Goal: Find specific page/section: Find specific page/section

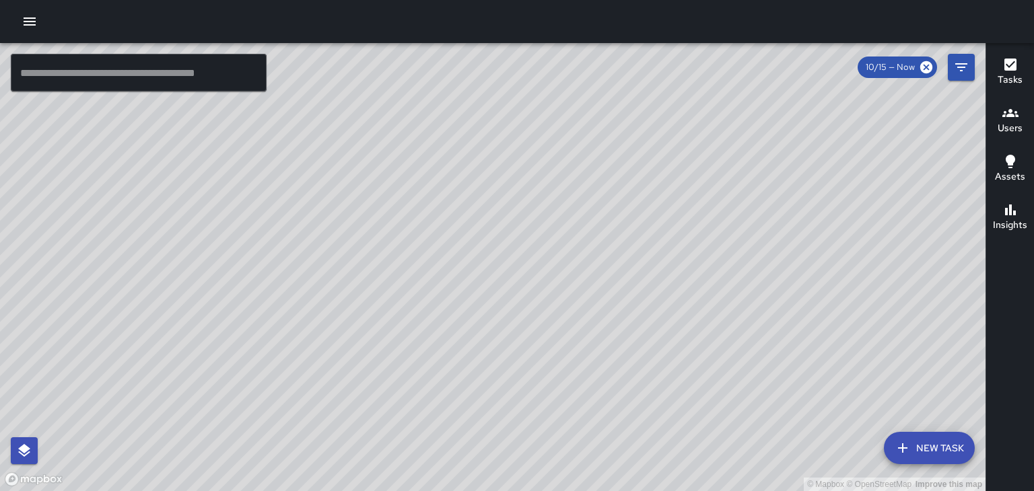
click at [1016, 128] on h6 "Users" at bounding box center [1010, 128] width 25 height 15
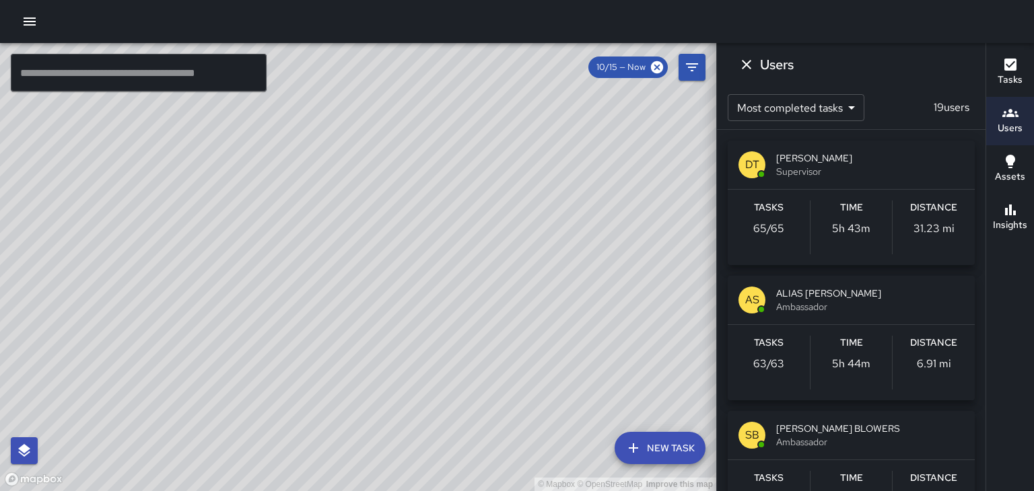
click at [920, 177] on span "Supervisor" at bounding box center [870, 171] width 188 height 13
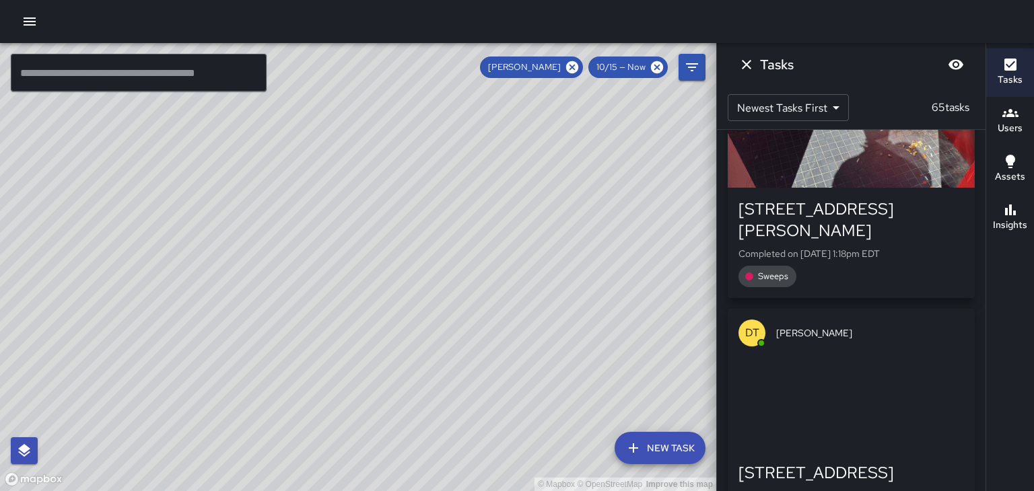
scroll to position [625, 0]
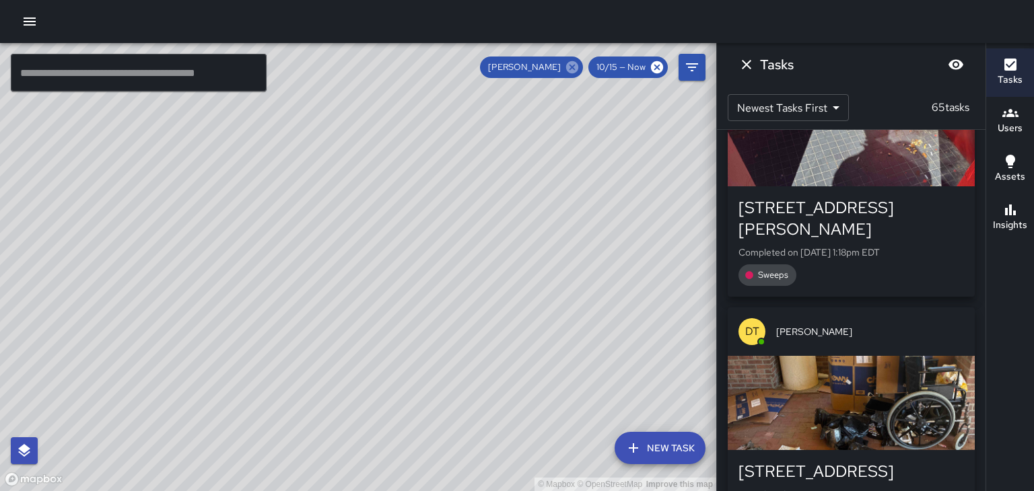
click at [576, 72] on icon at bounding box center [572, 67] width 12 height 12
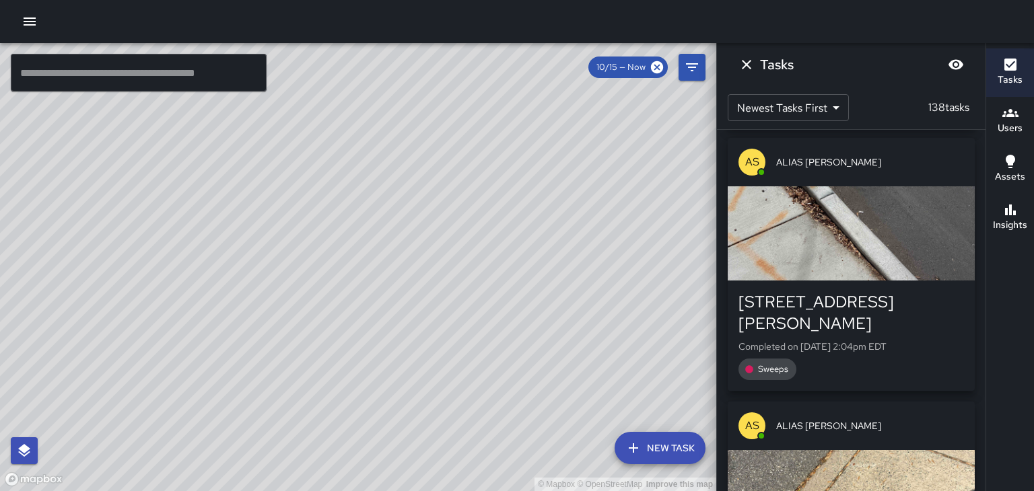
click at [466, 280] on div "© Mapbox © OpenStreetMap Improve this map" at bounding box center [358, 267] width 716 height 448
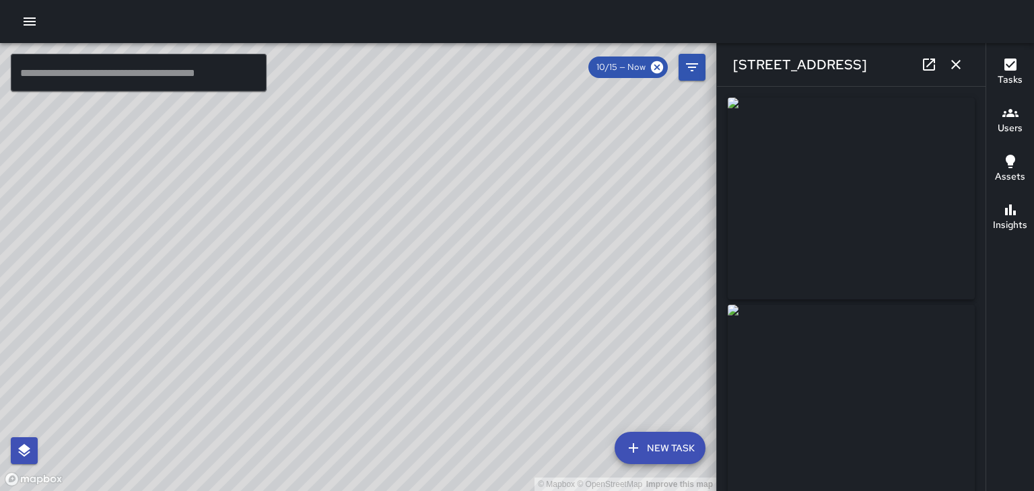
type input "**********"
click at [937, 70] on link at bounding box center [929, 64] width 27 height 27
click at [958, 66] on icon "button" at bounding box center [955, 64] width 9 height 9
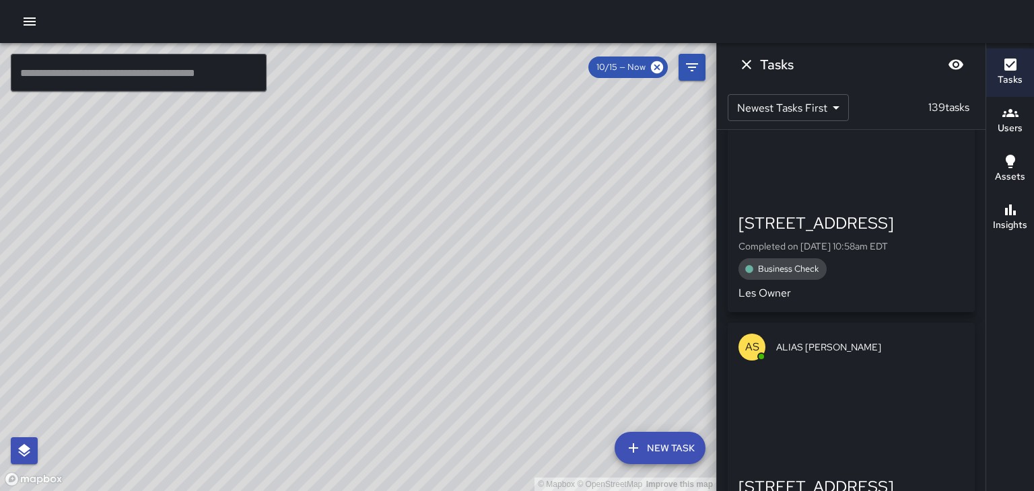
scroll to position [11646, 0]
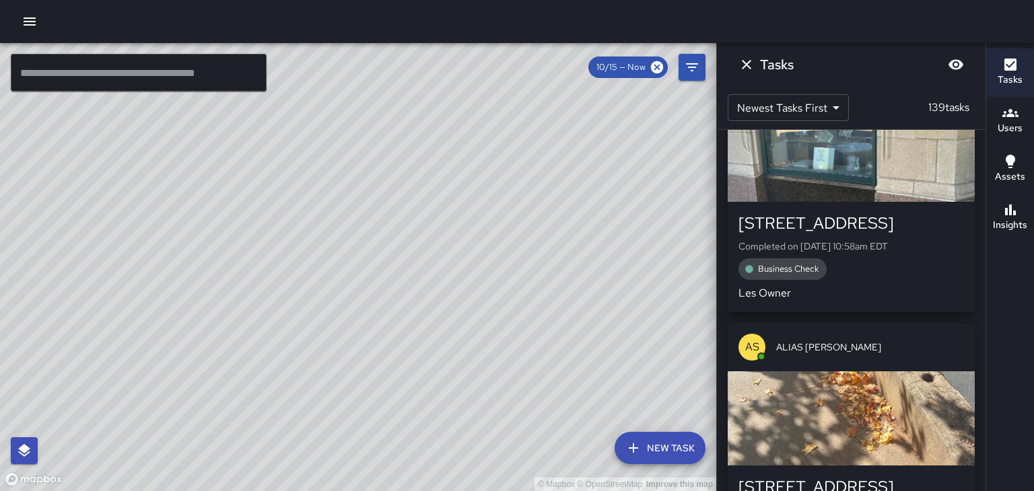
click at [594, 380] on div "© Mapbox © OpenStreetMap Improve this map" at bounding box center [358, 267] width 716 height 448
click at [588, 294] on div "© Mapbox © OpenStreetMap Improve this map" at bounding box center [358, 267] width 716 height 448
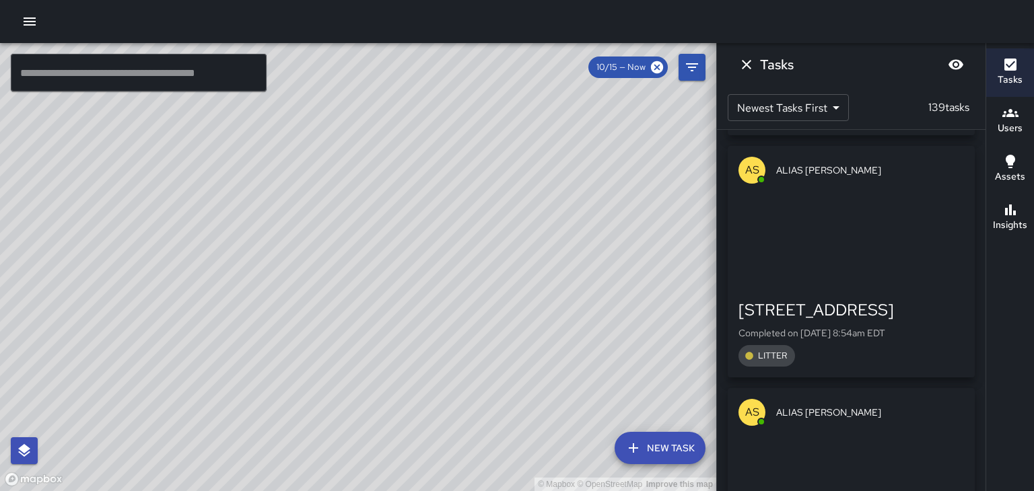
scroll to position [31690, 0]
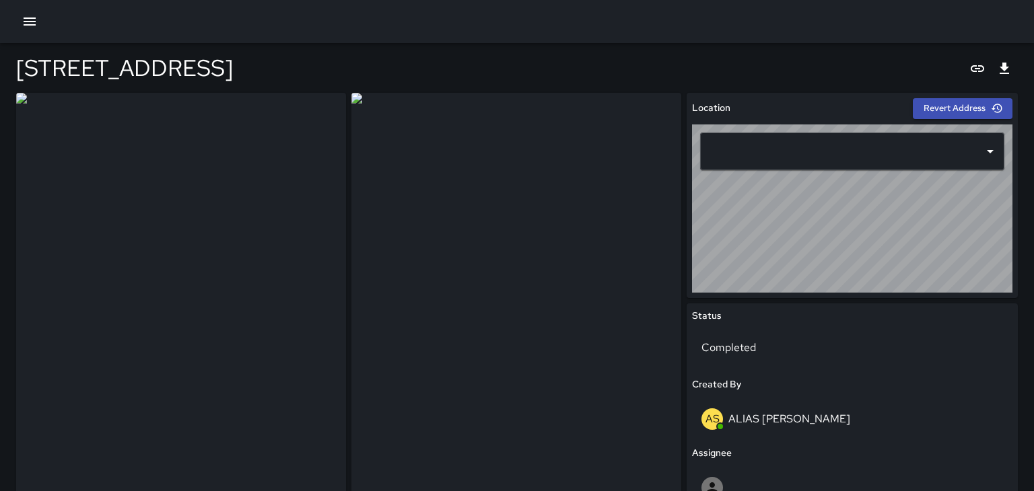
type input "**********"
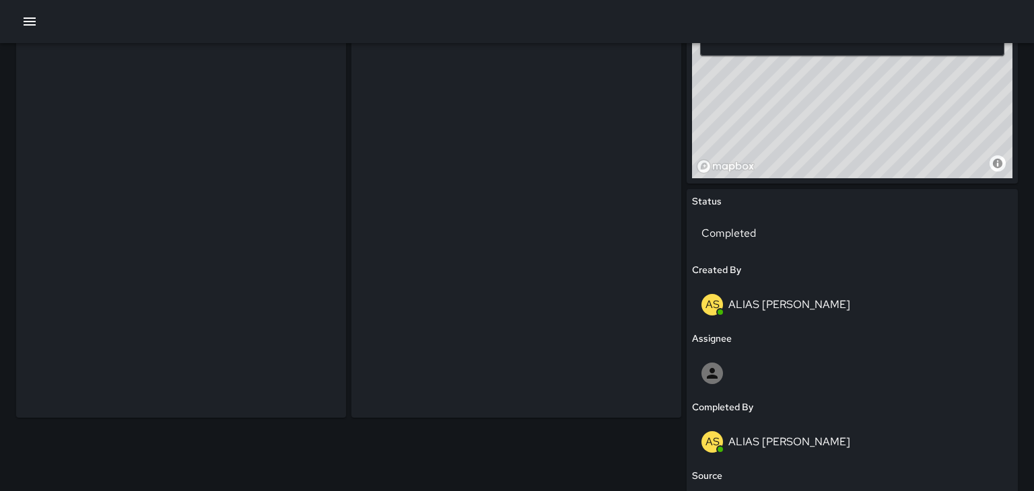
scroll to position [135, 0]
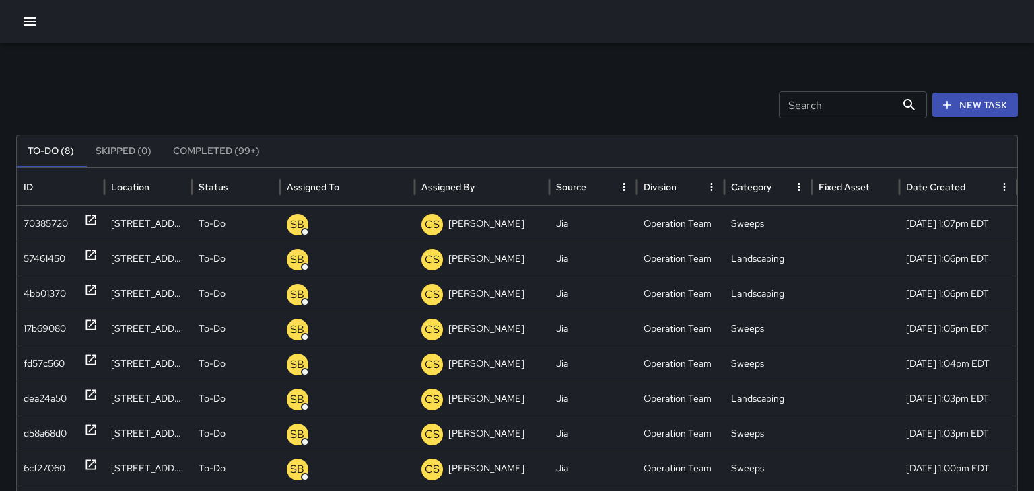
click at [29, 28] on icon "button" at bounding box center [30, 21] width 16 height 16
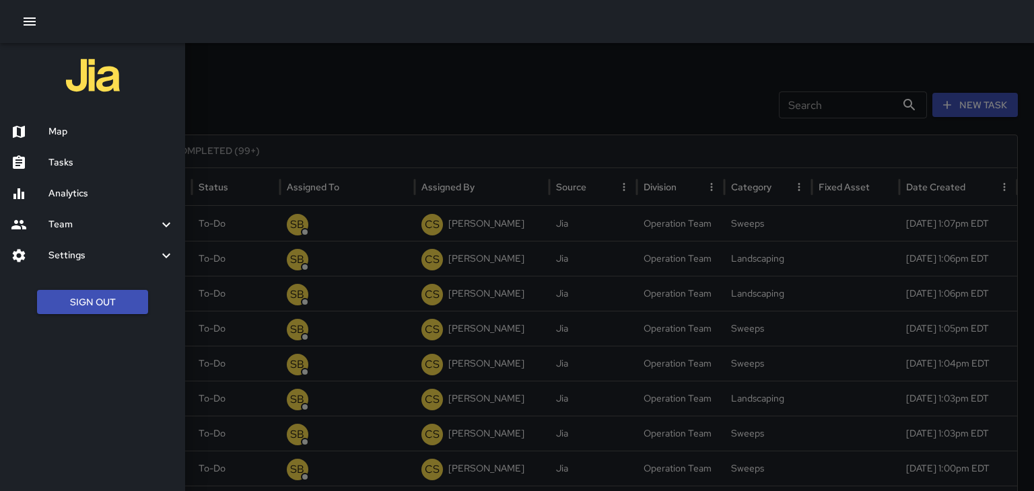
click at [64, 142] on div "Map" at bounding box center [92, 131] width 185 height 31
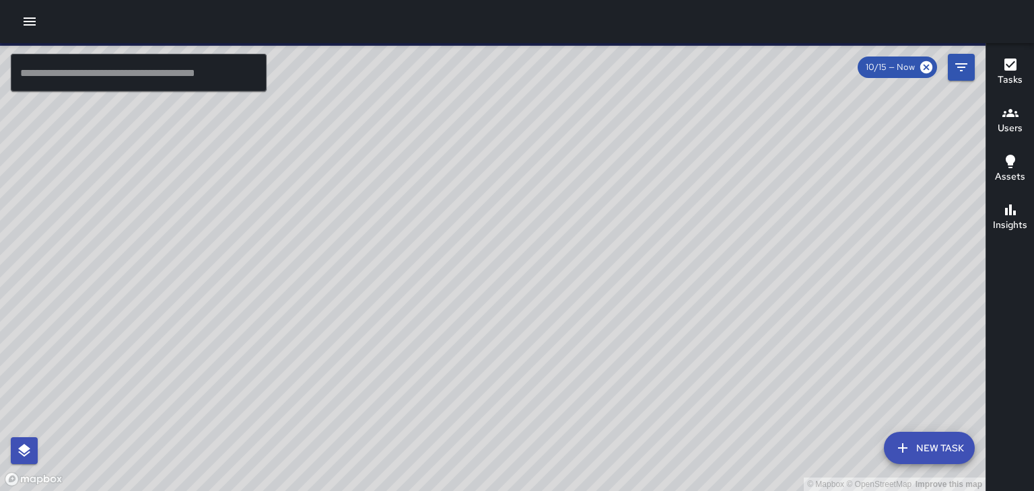
click at [1020, 127] on h6 "Users" at bounding box center [1010, 128] width 25 height 15
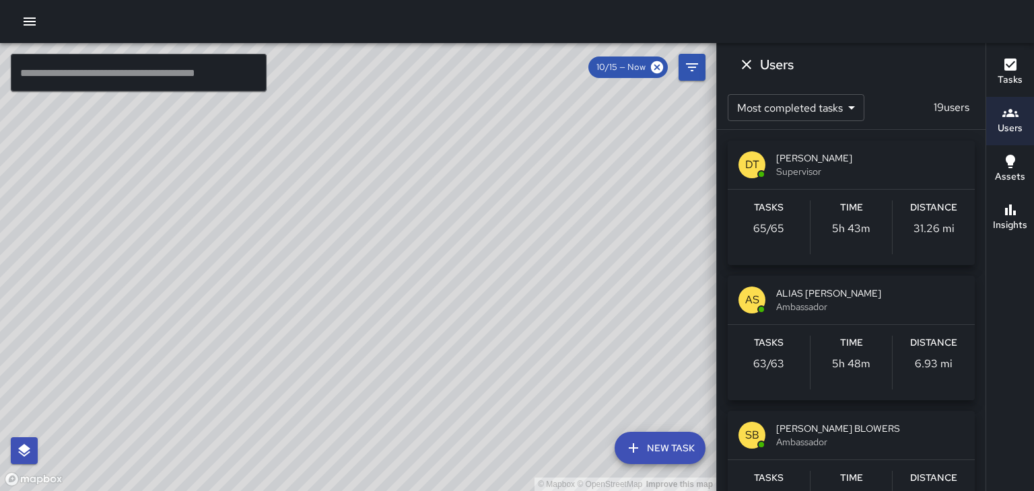
click at [903, 302] on span "Ambassador" at bounding box center [870, 306] width 188 height 13
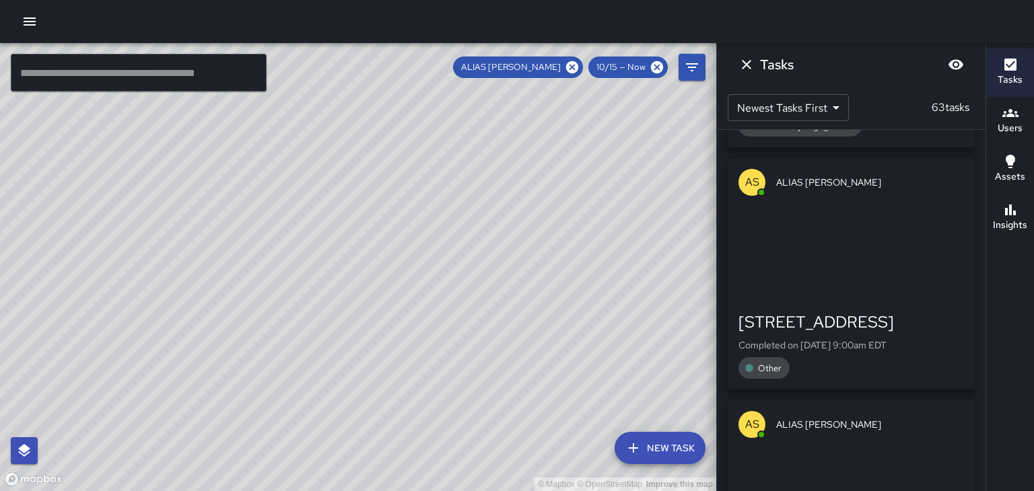
scroll to position [13533, 0]
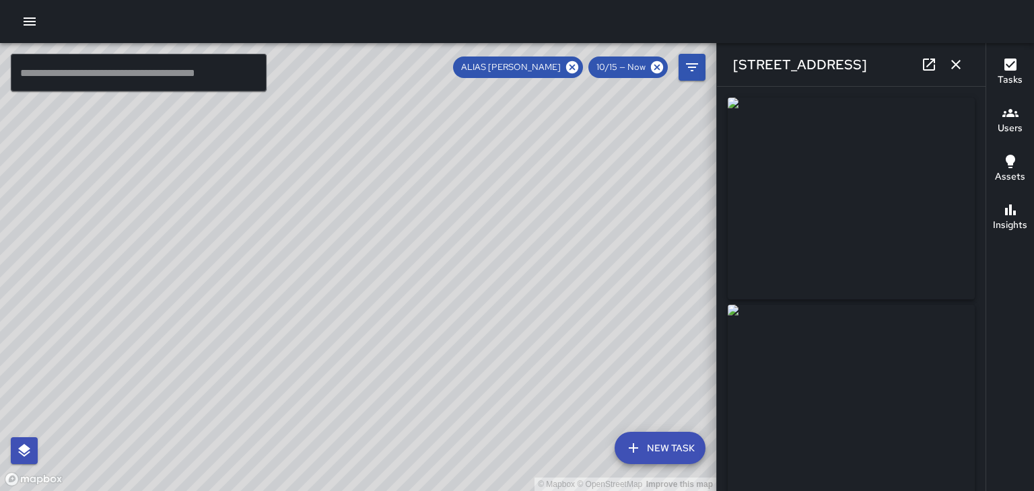
type input "**********"
click at [956, 68] on icon "button" at bounding box center [956, 65] width 16 height 16
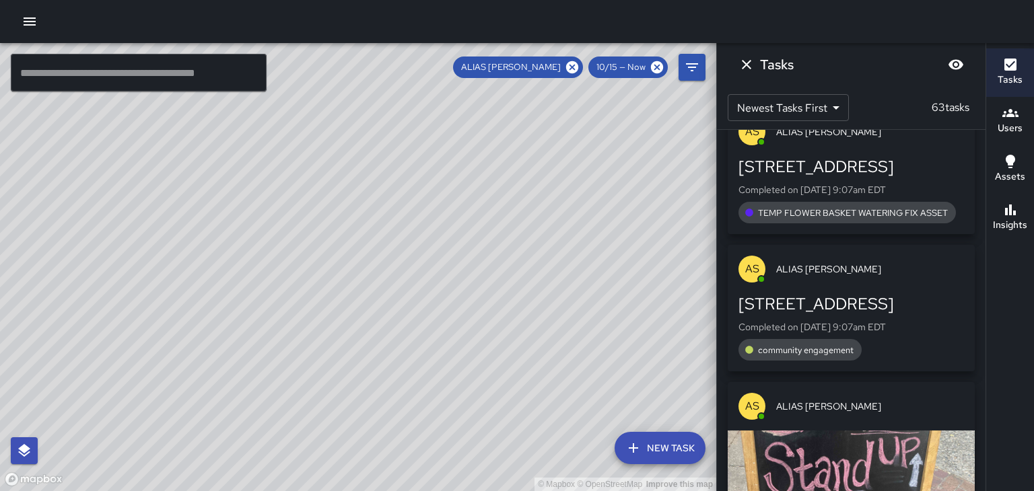
scroll to position [13306, 0]
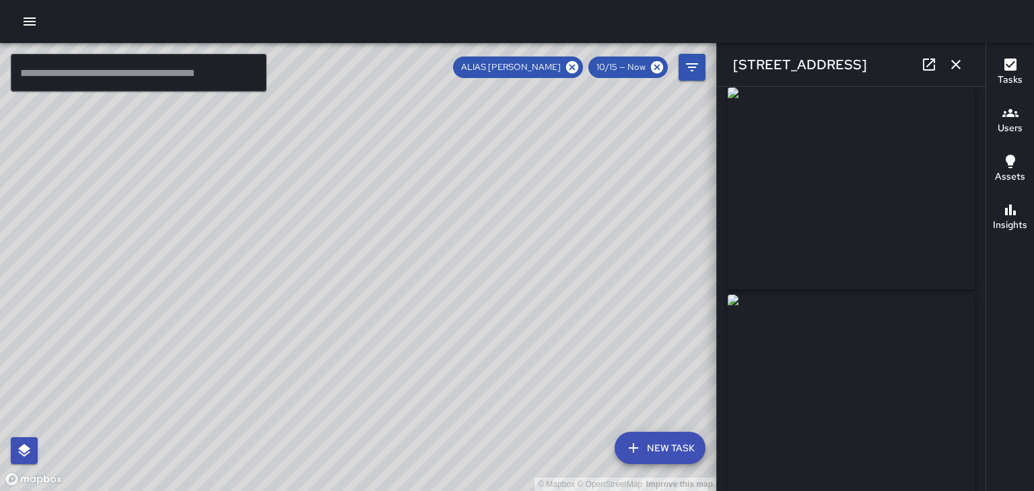
scroll to position [0, 0]
click at [964, 66] on button "button" at bounding box center [955, 64] width 27 height 27
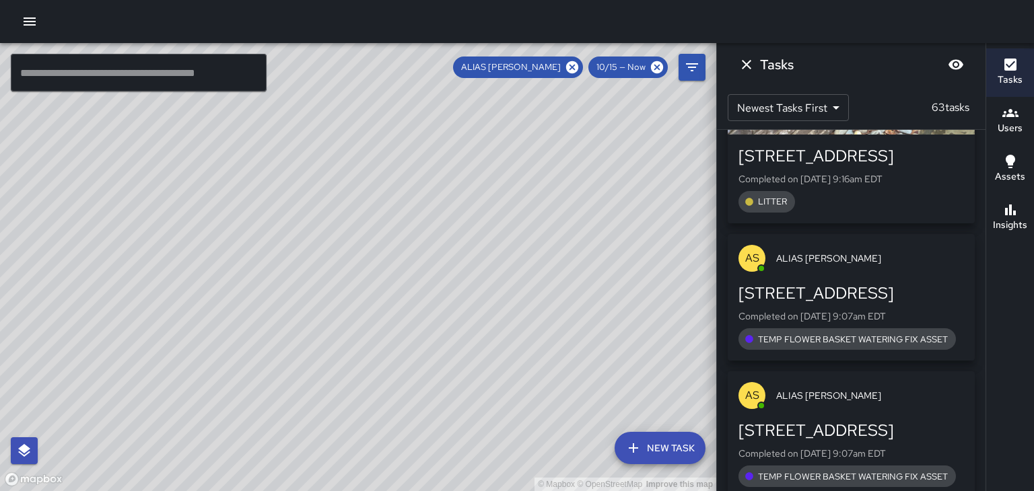
scroll to position [13045, 0]
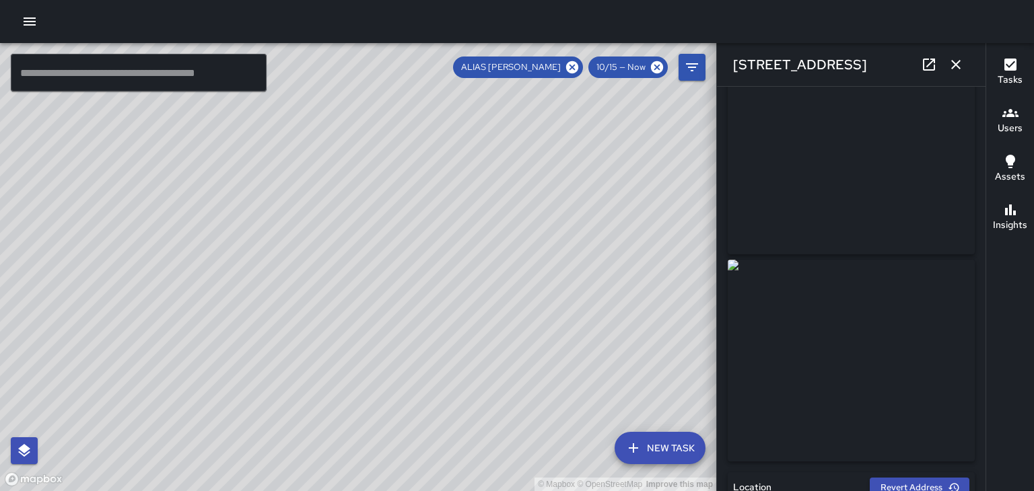
scroll to position [44, 0]
click at [966, 65] on button "button" at bounding box center [955, 64] width 27 height 27
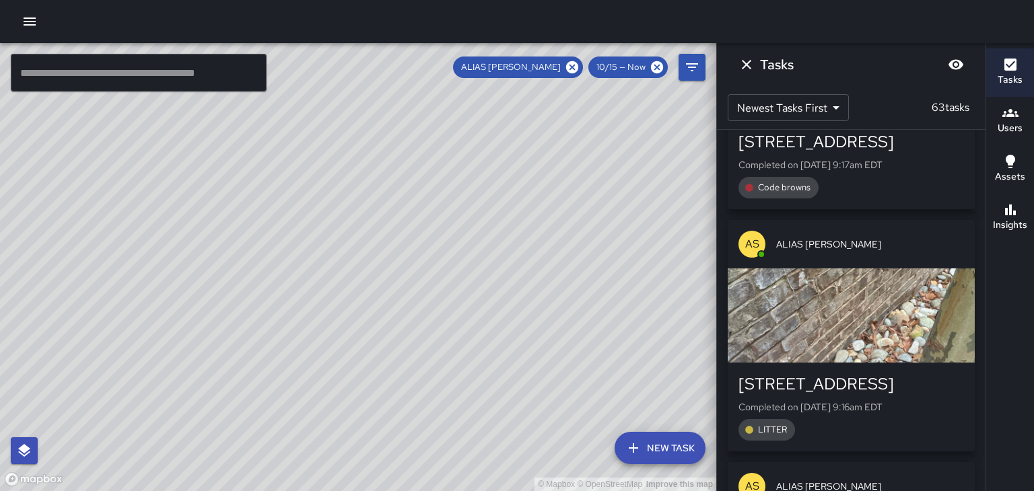
scroll to position [12815, 0]
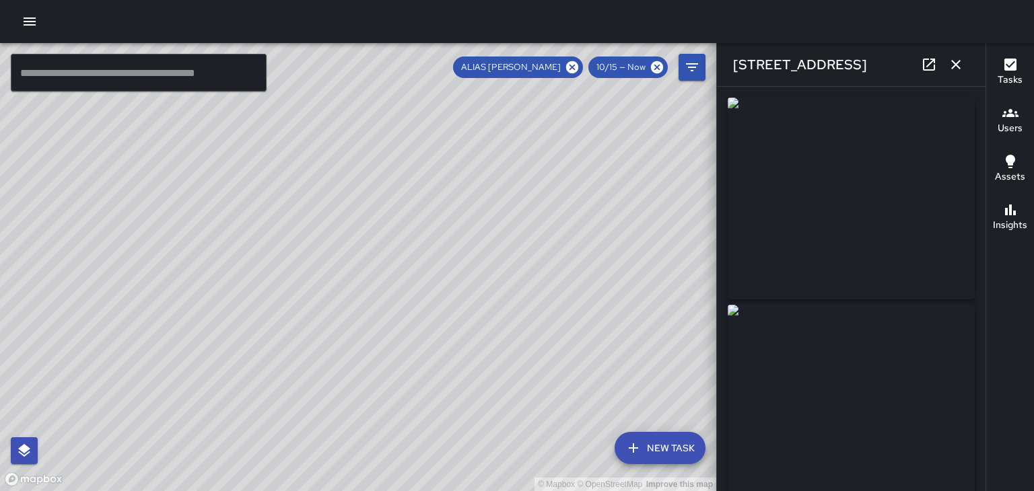
click at [956, 64] on icon "button" at bounding box center [955, 64] width 9 height 9
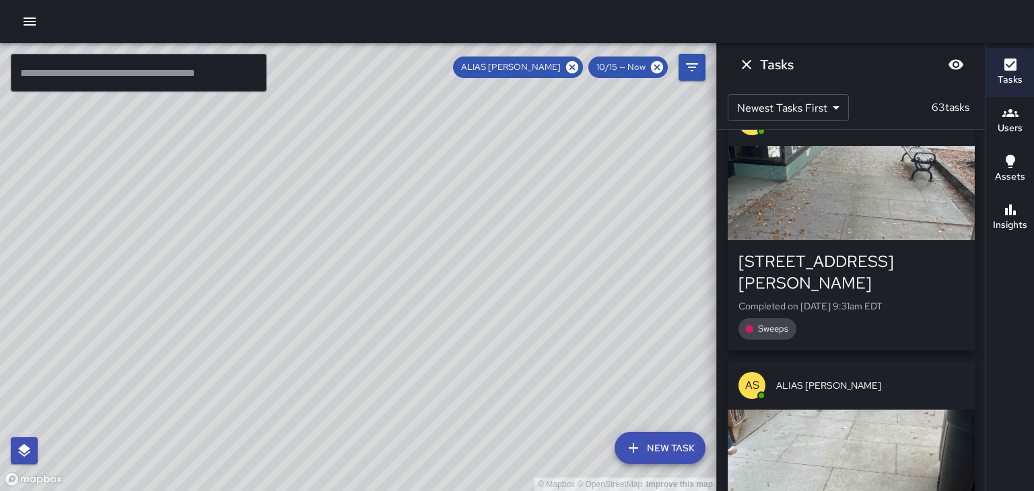
scroll to position [12169, 0]
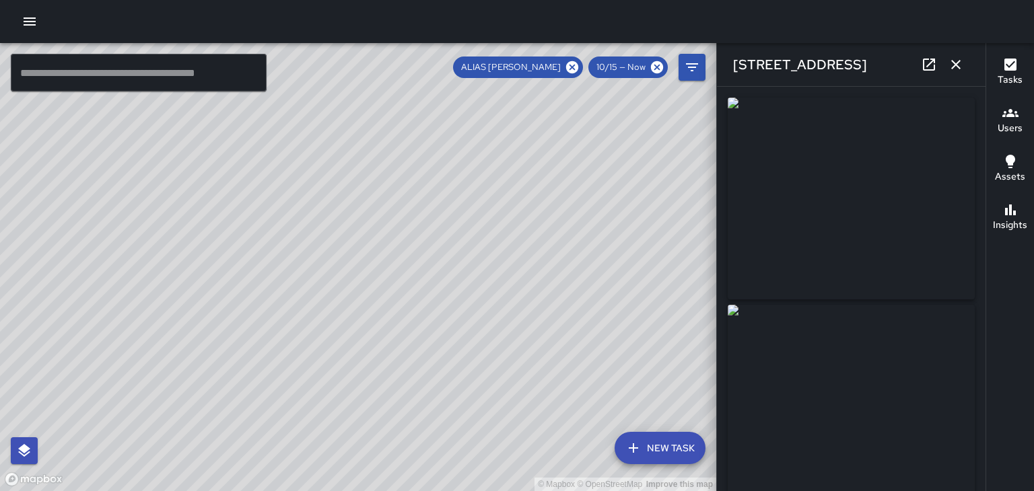
type input "**********"
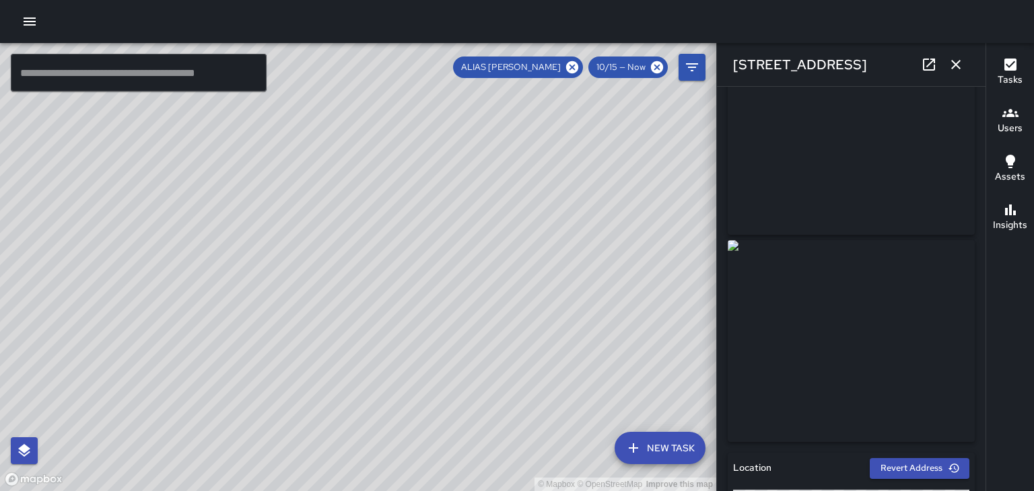
scroll to position [65, 0]
click at [956, 60] on icon "button" at bounding box center [956, 65] width 16 height 16
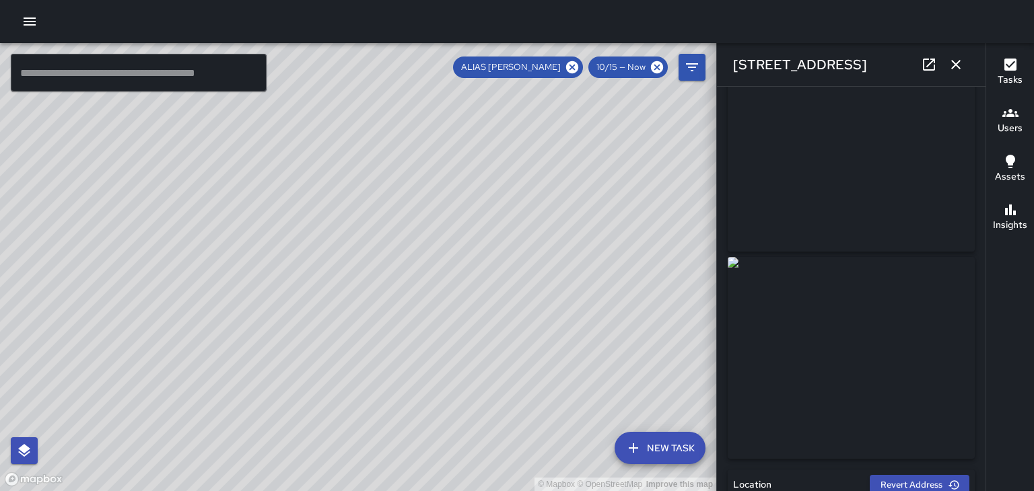
scroll to position [46, 0]
click at [963, 75] on button "button" at bounding box center [955, 64] width 27 height 27
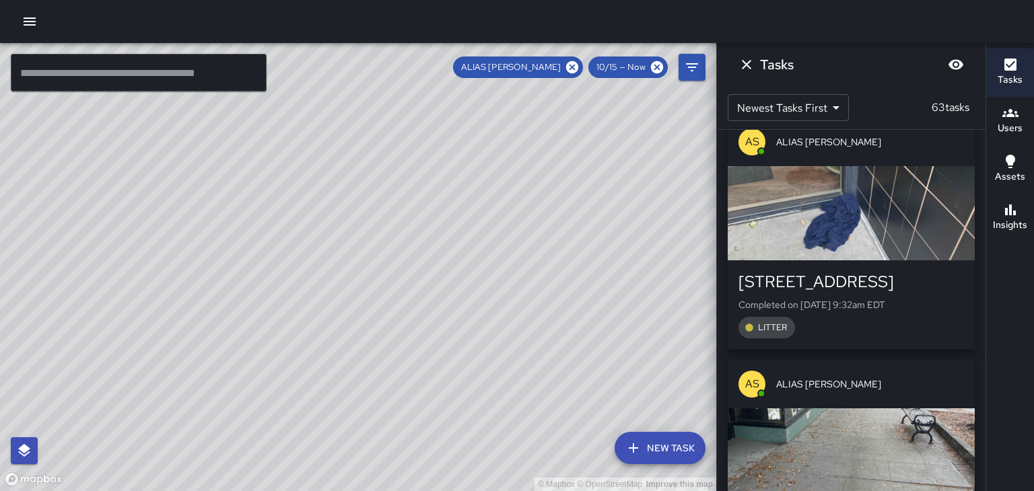
scroll to position [11908, 0]
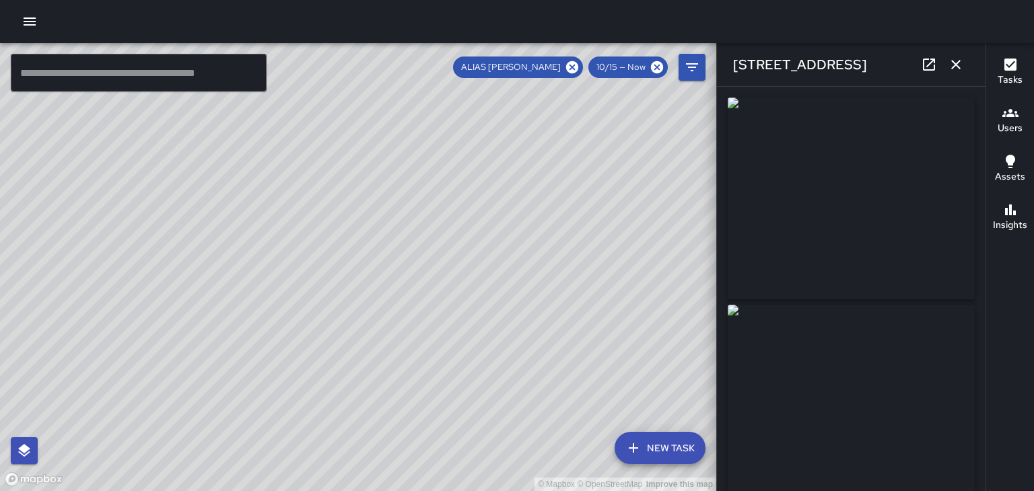
type input "**********"
click at [959, 73] on button "button" at bounding box center [955, 64] width 27 height 27
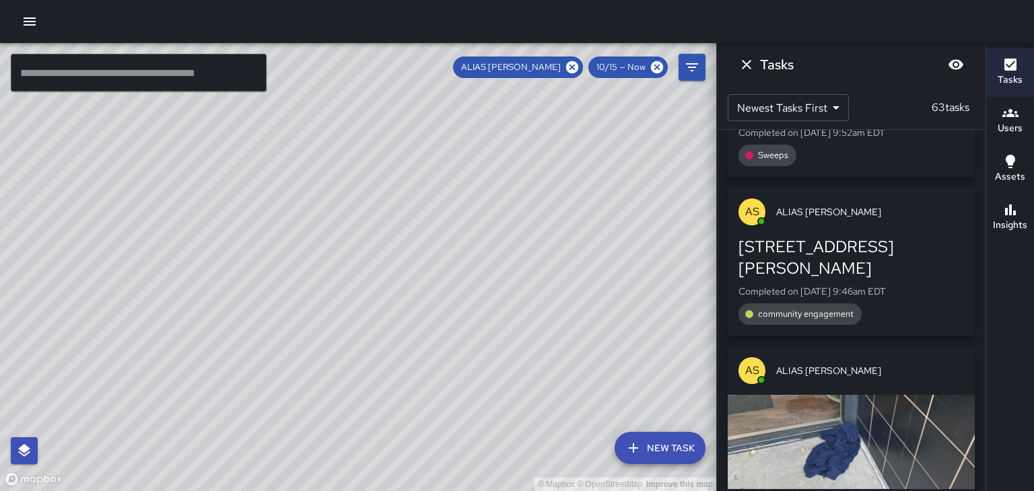
scroll to position [11678, 0]
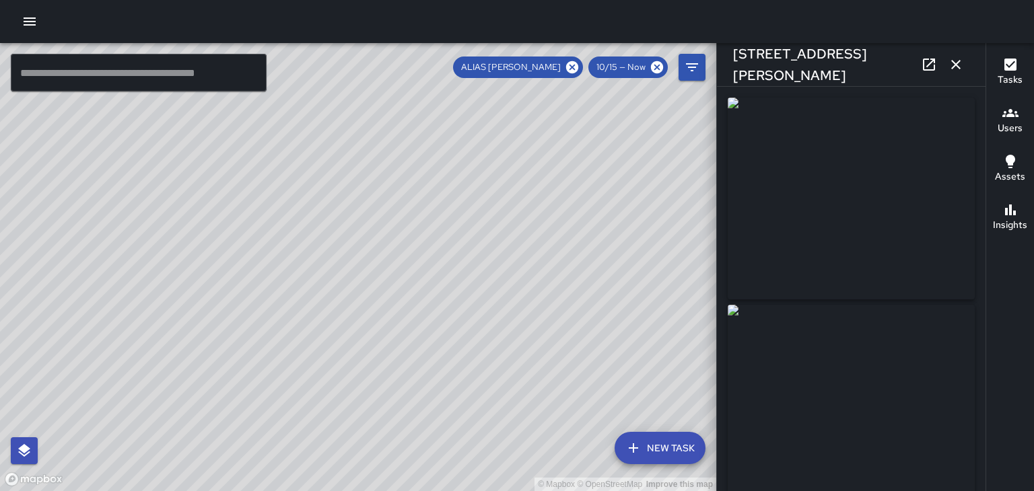
type input "**********"
click at [953, 67] on icon "button" at bounding box center [955, 64] width 9 height 9
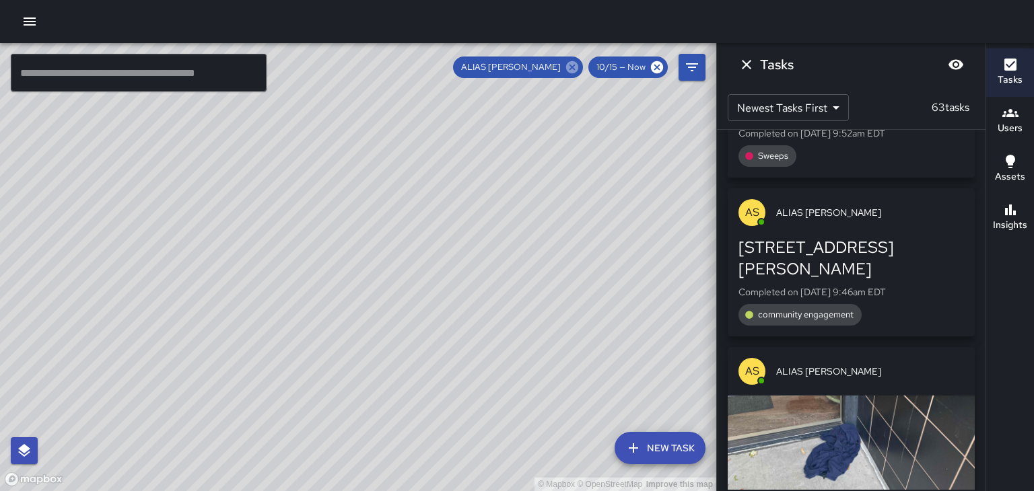
click at [580, 65] on icon at bounding box center [572, 67] width 15 height 15
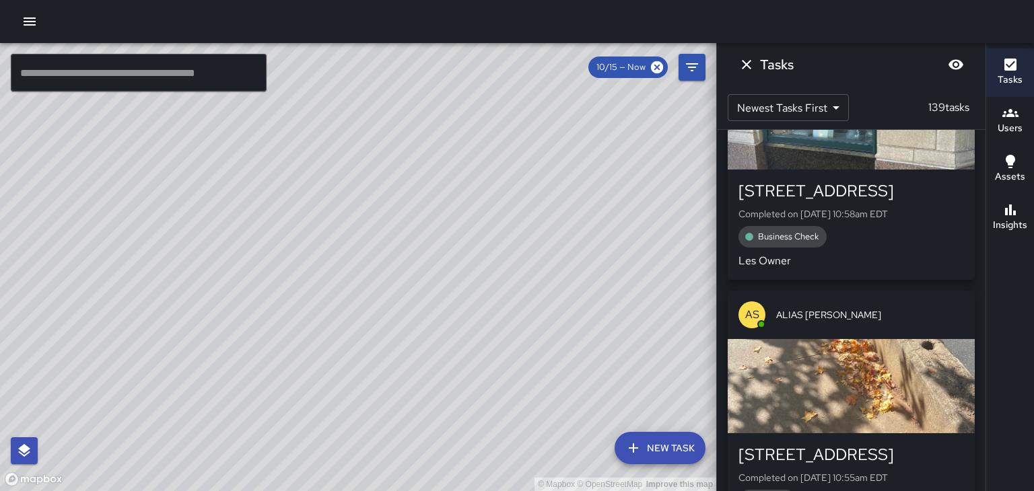
click at [1012, 127] on h6 "Users" at bounding box center [1010, 128] width 25 height 15
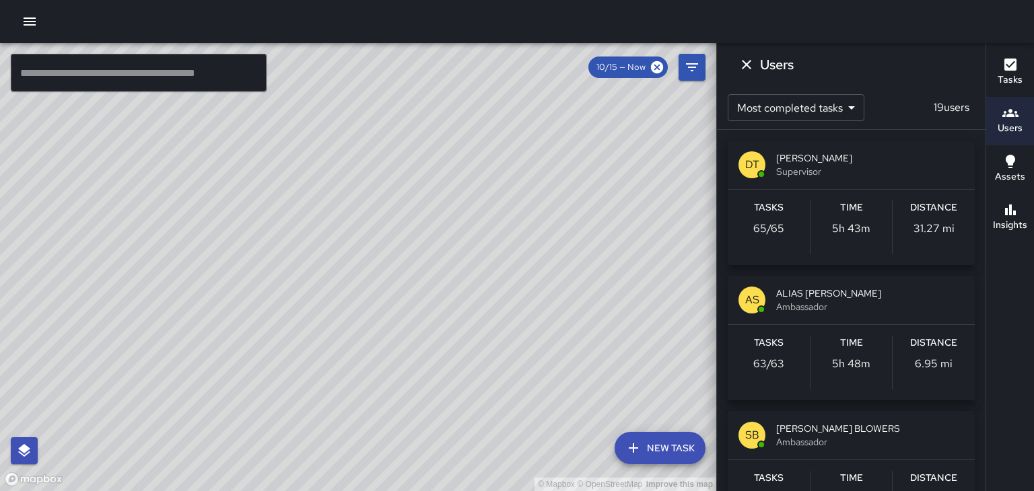
click at [613, 73] on span "10/15 — Now" at bounding box center [620, 67] width 65 height 13
click at [698, 58] on button "Filters" at bounding box center [692, 67] width 27 height 27
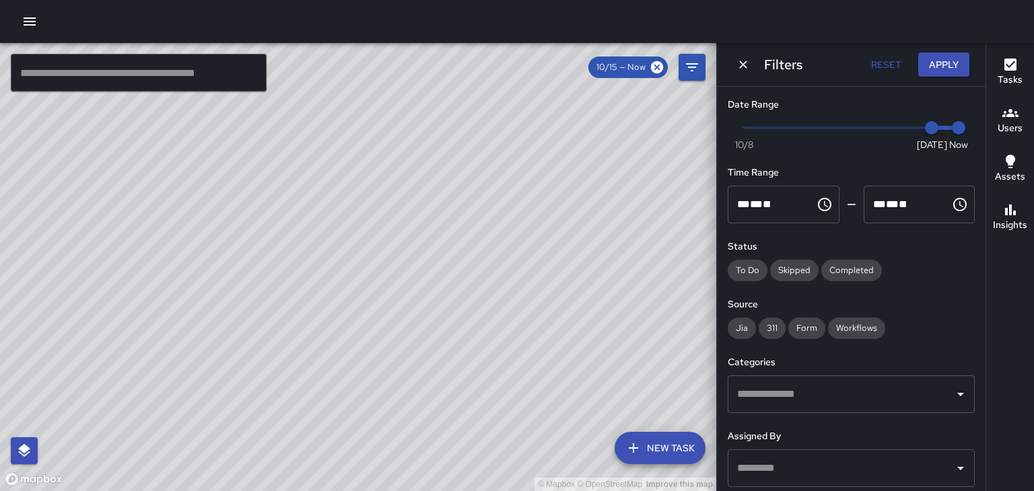
type input "*"
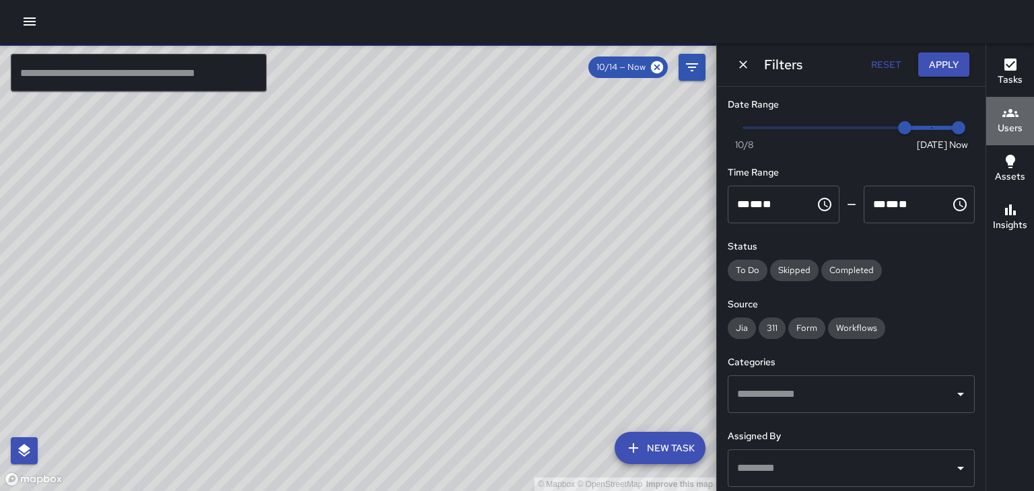
click at [1012, 121] on icon "button" at bounding box center [1010, 113] width 16 height 16
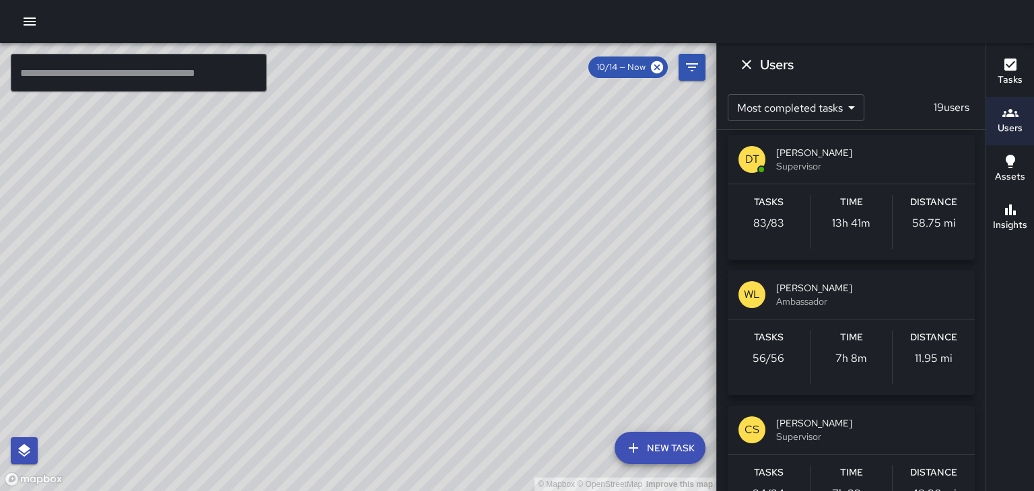
scroll to position [652, 0]
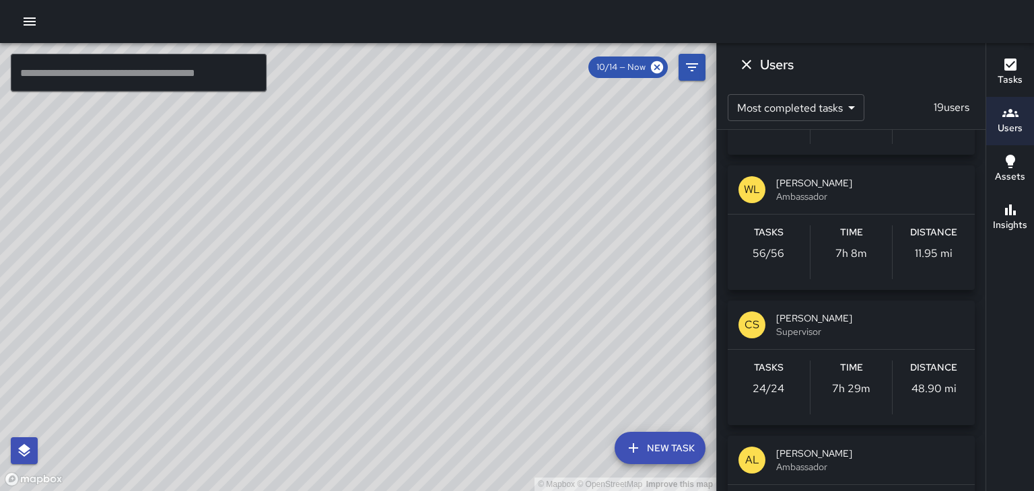
click at [945, 173] on div "[PERSON_NAME] Ambassador" at bounding box center [851, 190] width 247 height 48
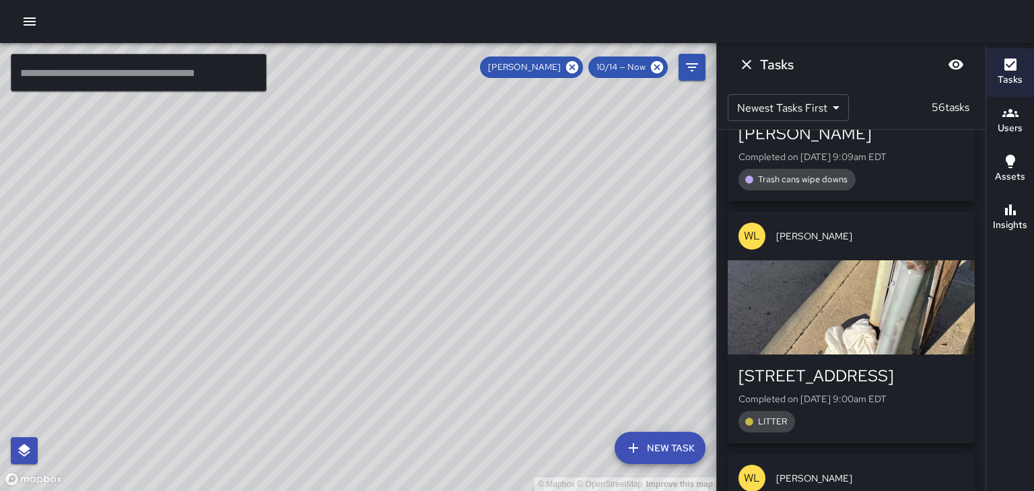
scroll to position [12941, 0]
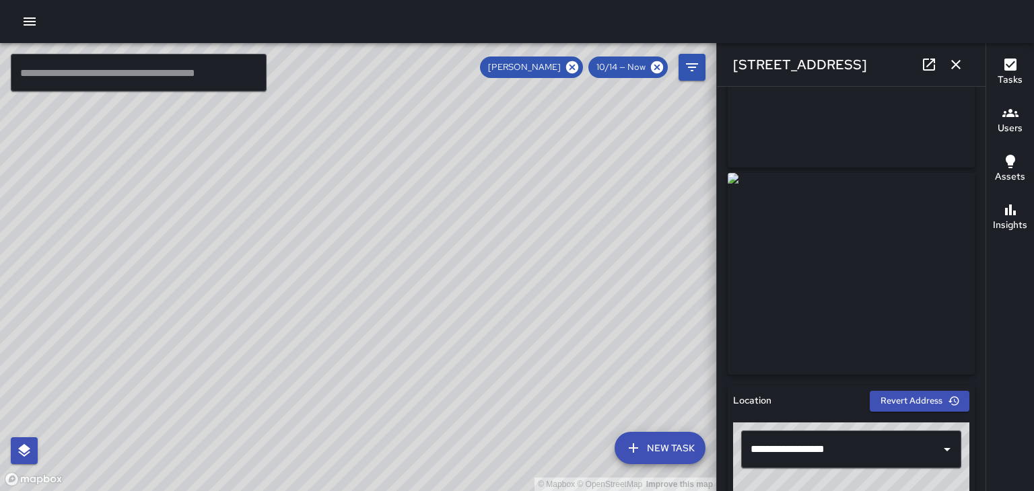
scroll to position [110, 0]
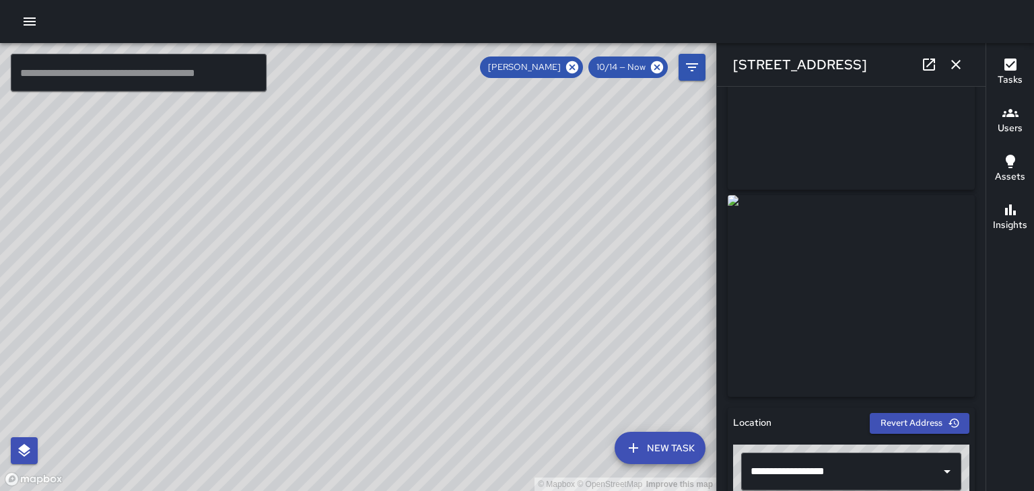
click at [956, 68] on icon "button" at bounding box center [956, 65] width 16 height 16
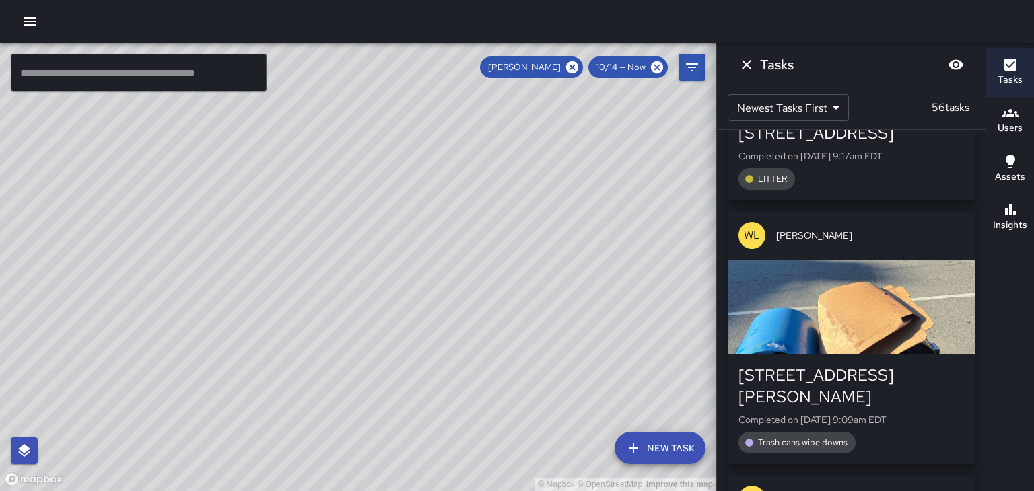
scroll to position [12678, 0]
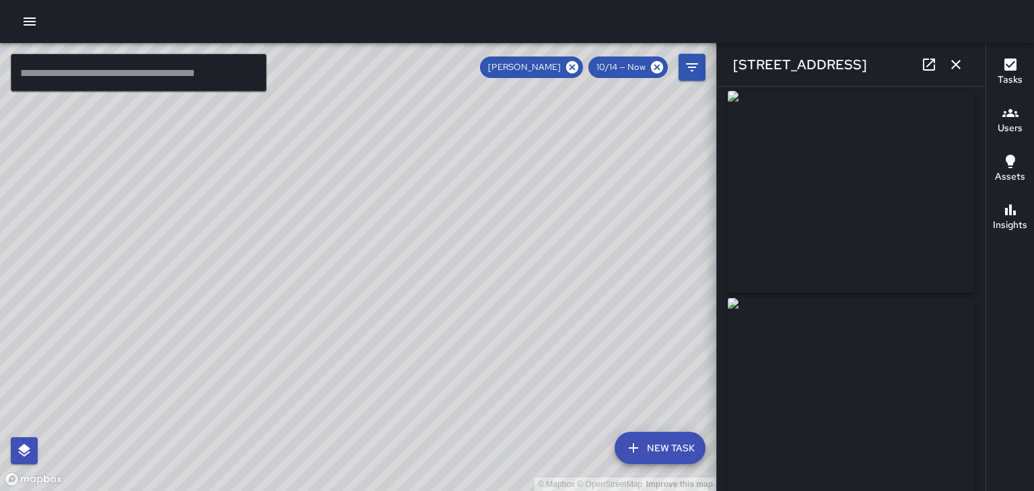
scroll to position [5, 0]
click at [962, 67] on icon "button" at bounding box center [956, 65] width 16 height 16
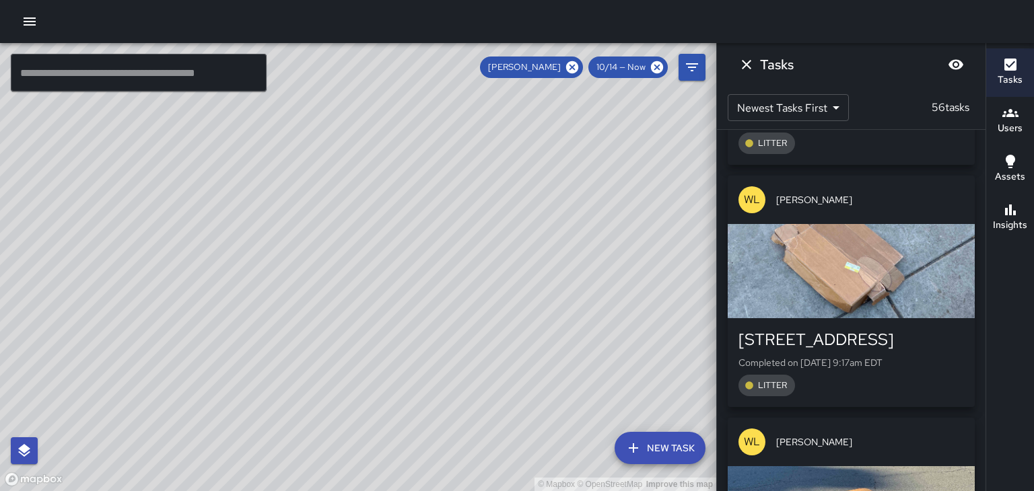
scroll to position [12474, 0]
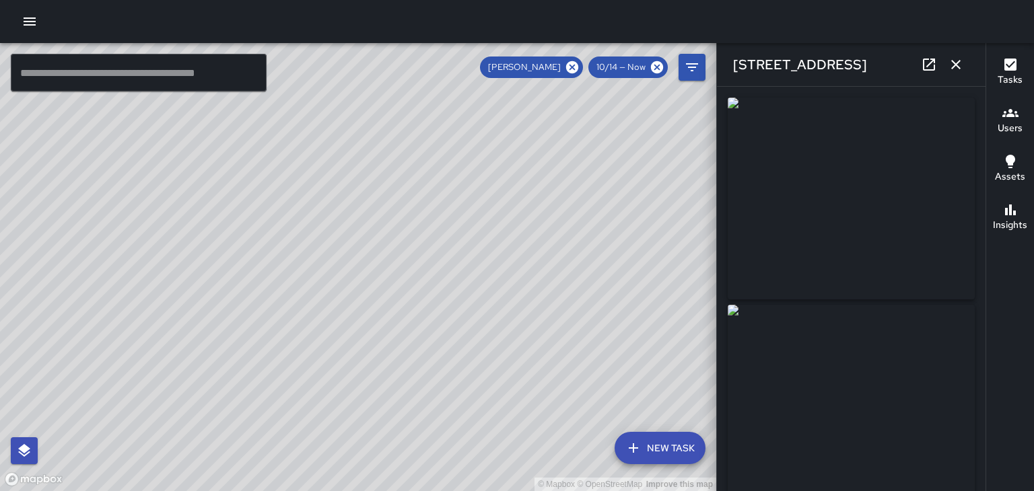
click at [956, 68] on icon "button" at bounding box center [956, 65] width 16 height 16
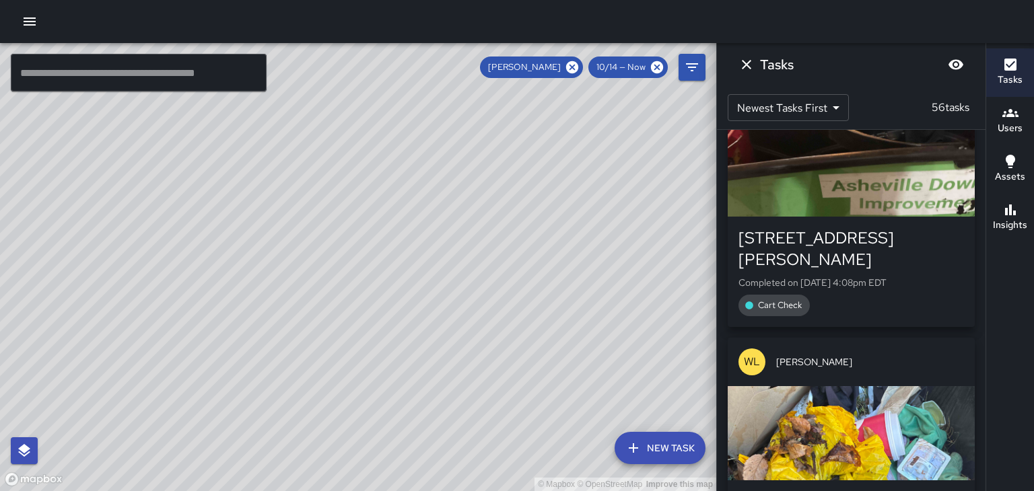
scroll to position [65, 0]
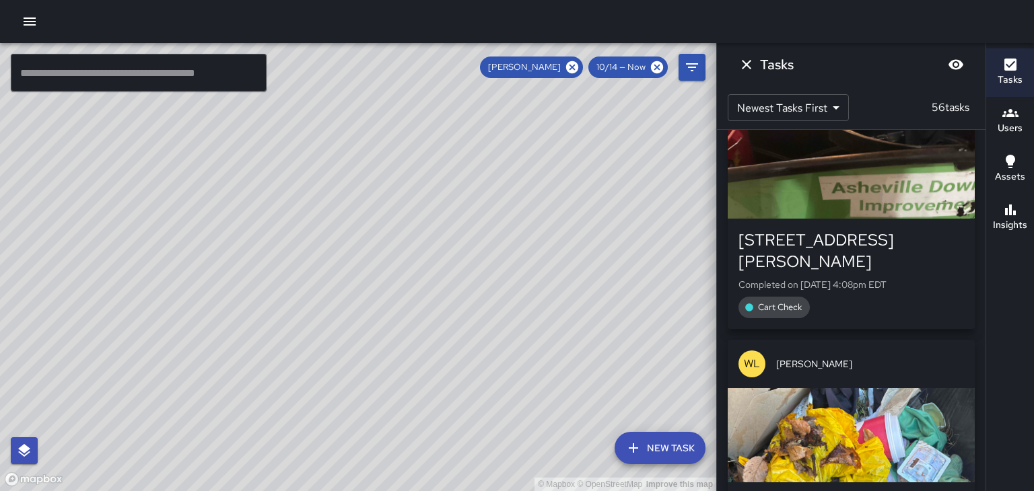
click at [571, 68] on icon at bounding box center [572, 67] width 15 height 15
click at [1011, 135] on h6 "Users" at bounding box center [1010, 128] width 25 height 15
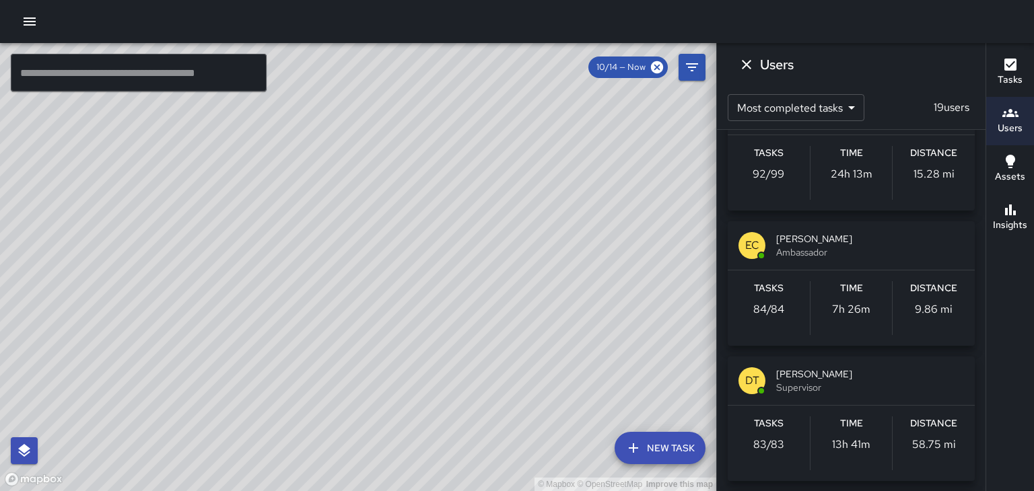
scroll to position [327, 0]
click at [930, 237] on span "[PERSON_NAME]" at bounding box center [870, 236] width 188 height 13
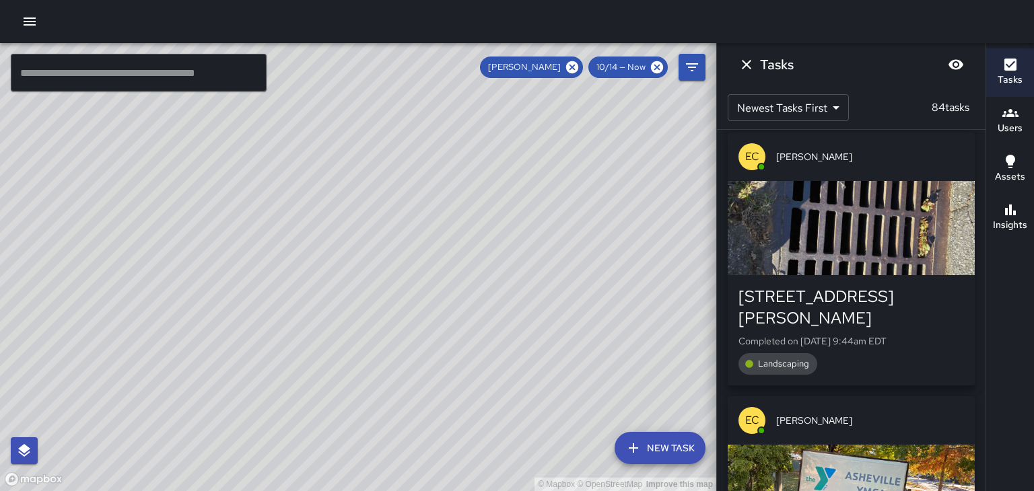
scroll to position [14342, 0]
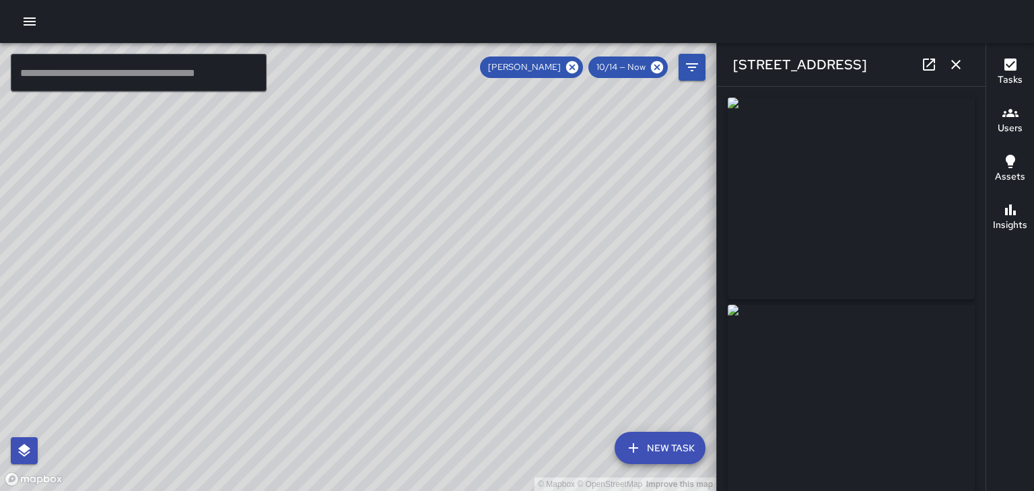
type input "**********"
click at [949, 71] on icon "button" at bounding box center [956, 65] width 16 height 16
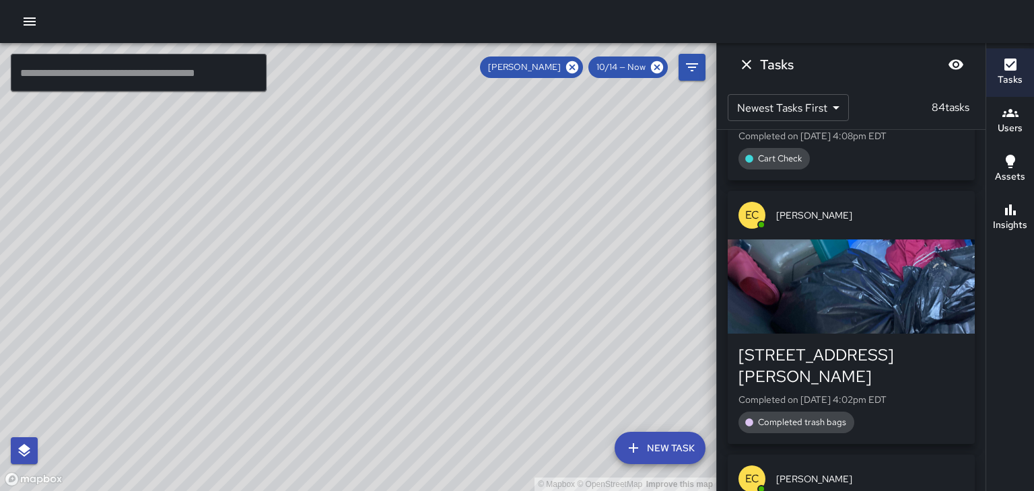
scroll to position [215, 0]
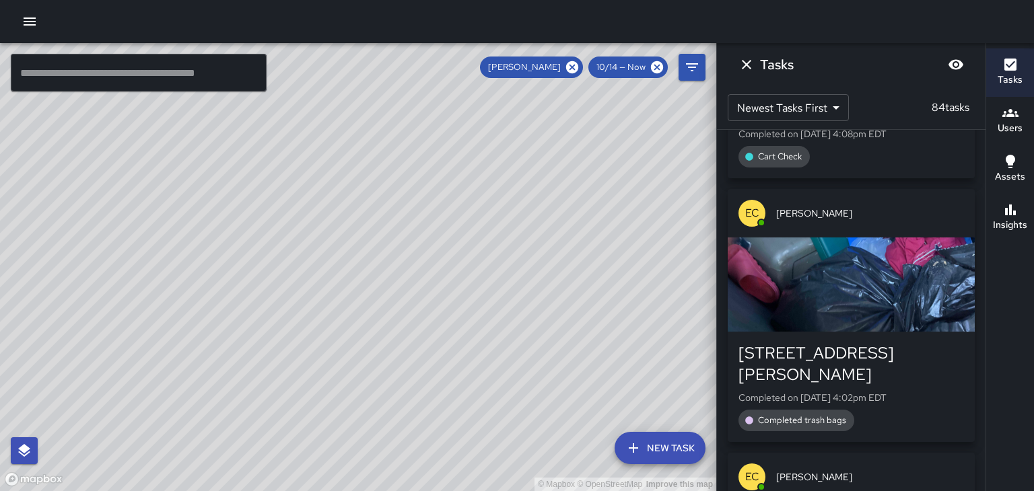
click at [890, 453] on div "EC [PERSON_NAME]" at bounding box center [851, 477] width 247 height 48
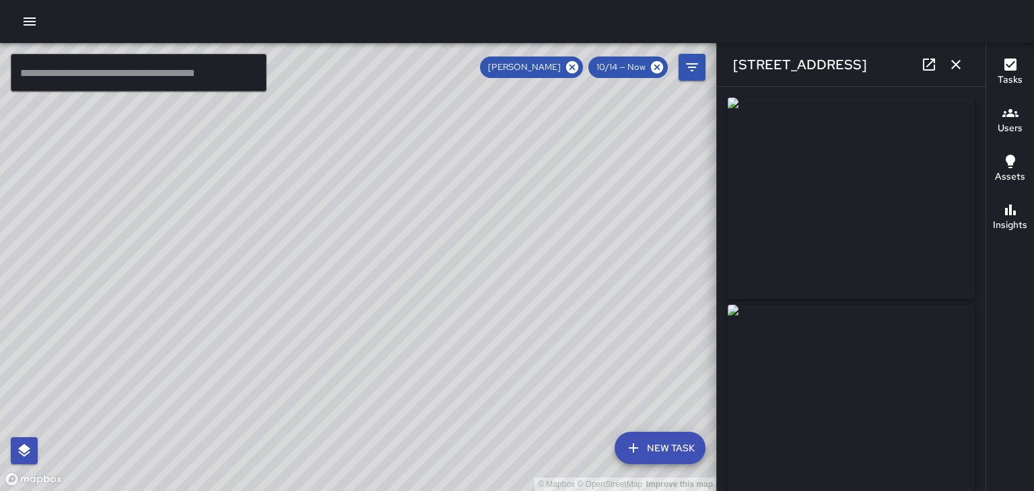
scroll to position [353, 0]
click at [964, 65] on button "button" at bounding box center [955, 64] width 27 height 27
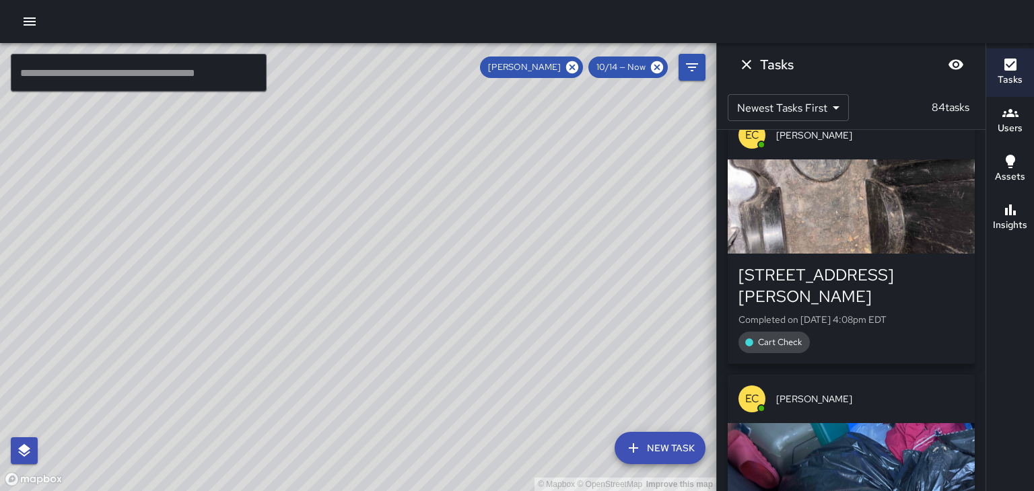
scroll to position [0, 0]
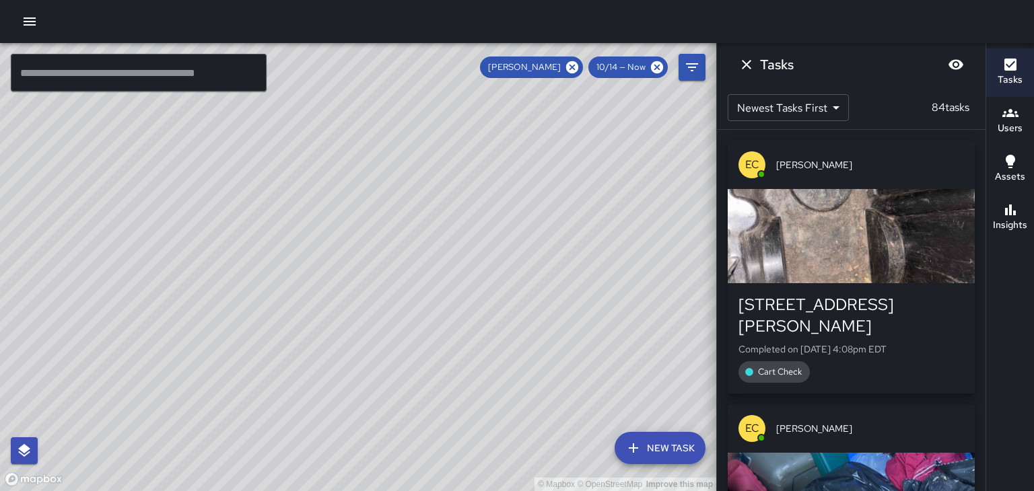
click at [743, 61] on icon "Dismiss" at bounding box center [746, 64] width 9 height 9
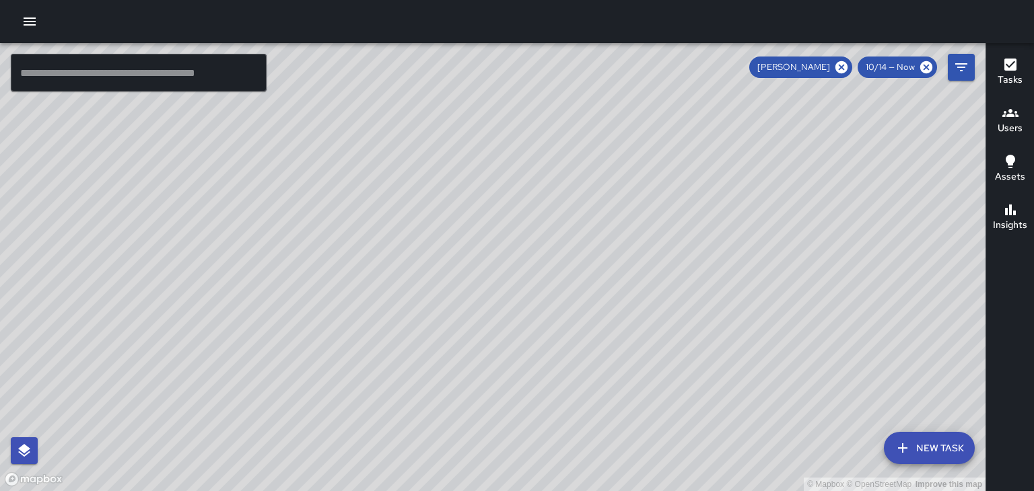
click at [1019, 126] on h6 "Users" at bounding box center [1010, 128] width 25 height 15
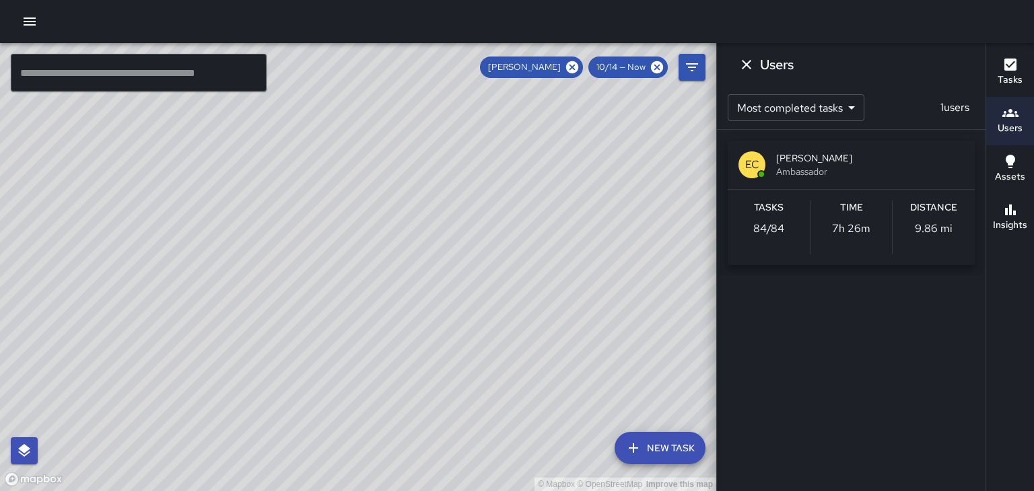
click at [751, 69] on icon "Dismiss" at bounding box center [746, 65] width 16 height 16
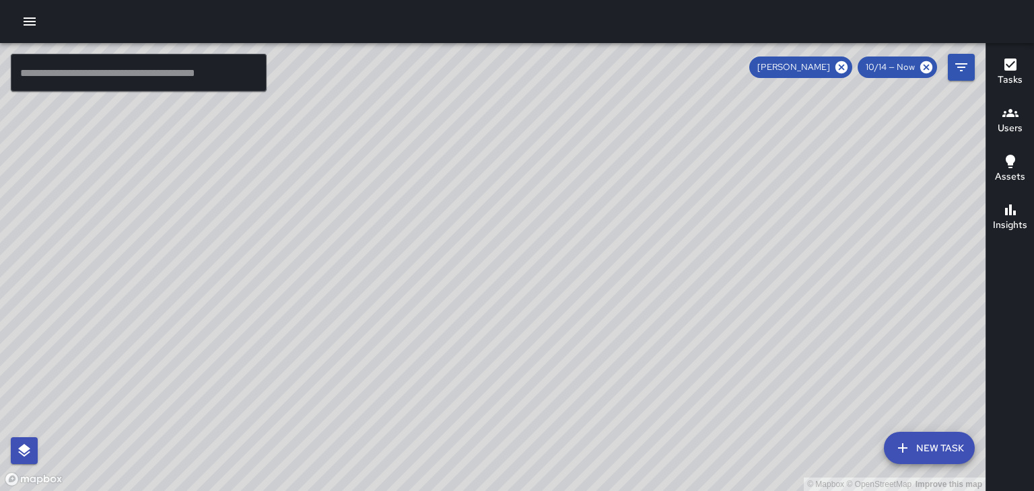
click at [1017, 122] on h6 "Users" at bounding box center [1010, 128] width 25 height 15
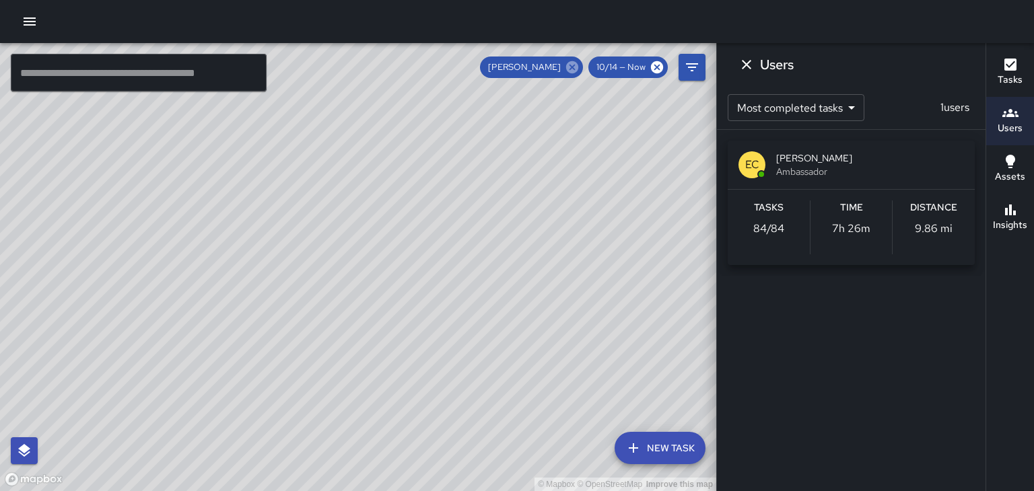
click at [578, 73] on icon at bounding box center [572, 67] width 15 height 15
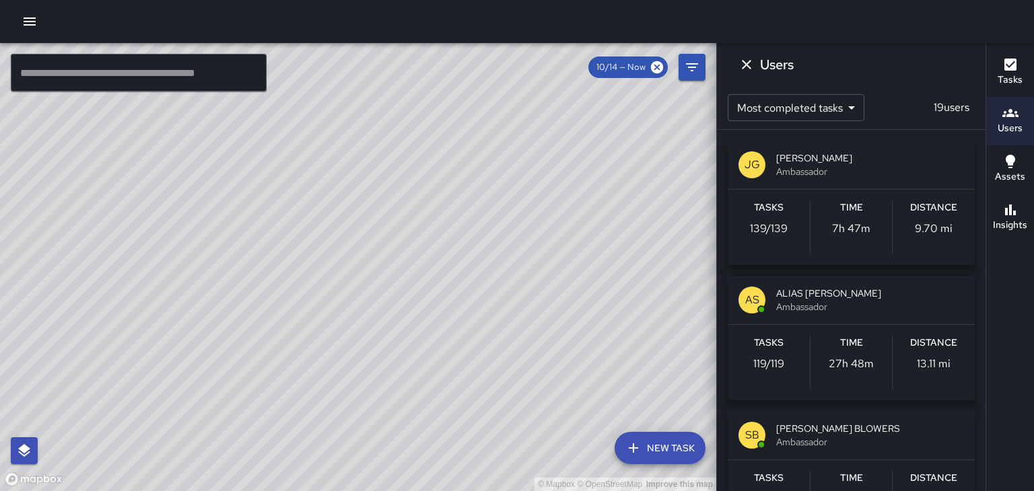
click at [576, 72] on div "© Mapbox © OpenStreetMap Improve this map" at bounding box center [358, 267] width 716 height 448
click at [576, 71] on div "© Mapbox © OpenStreetMap Improve this map" at bounding box center [358, 267] width 716 height 448
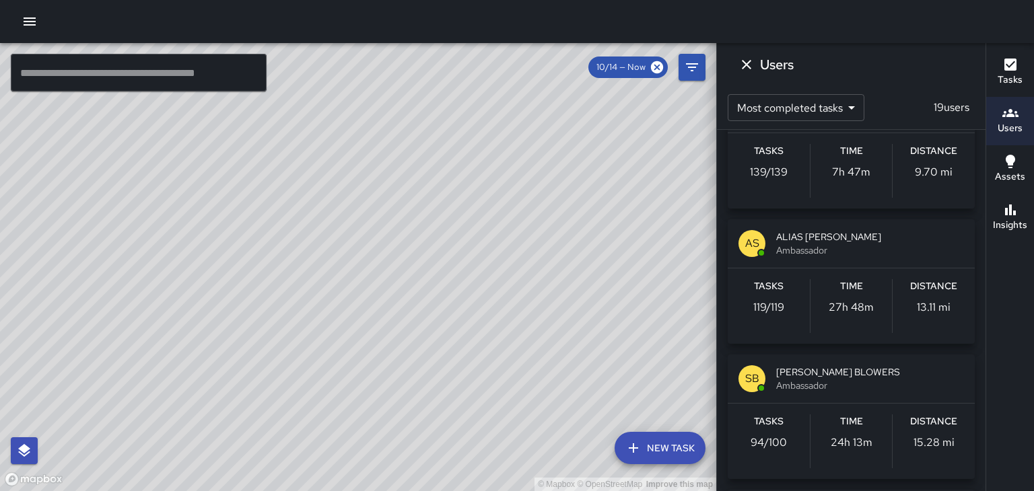
scroll to position [75, 0]
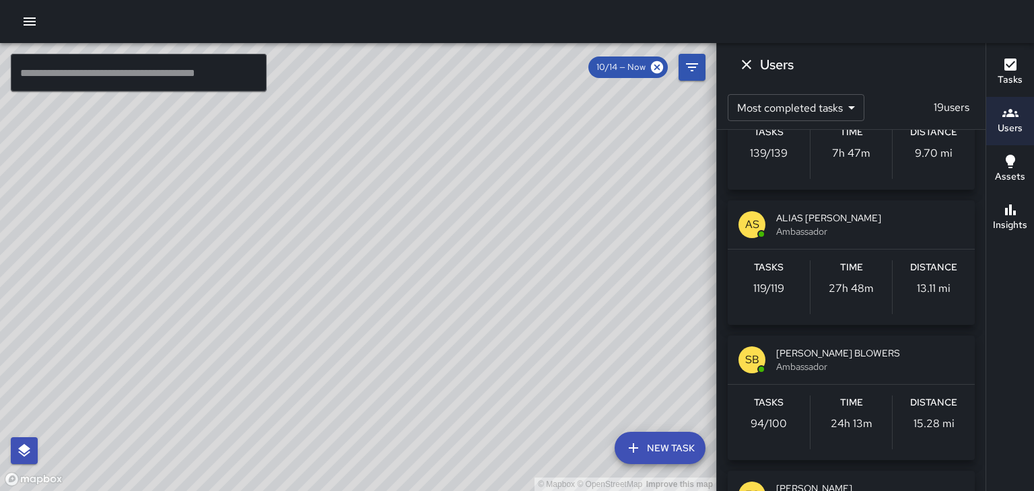
click at [932, 227] on span "Ambassador" at bounding box center [870, 231] width 188 height 13
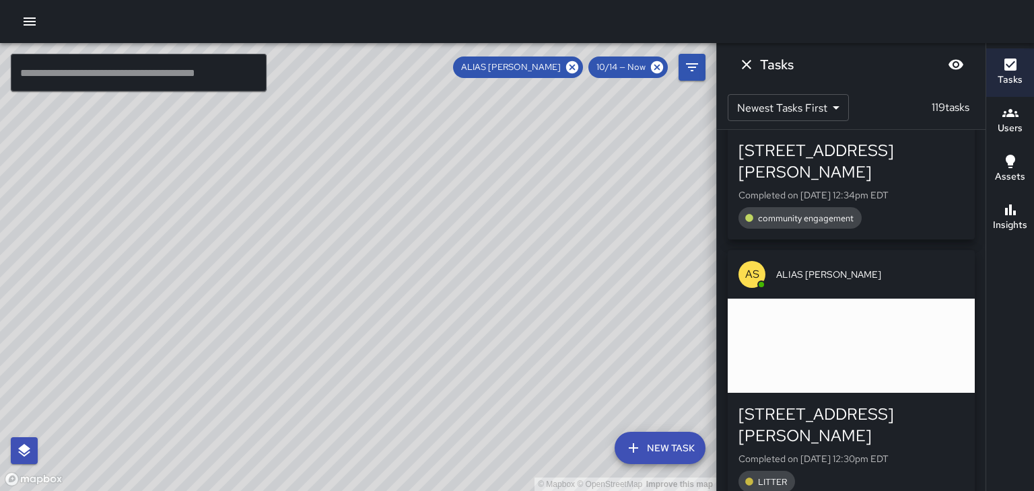
scroll to position [2187, 0]
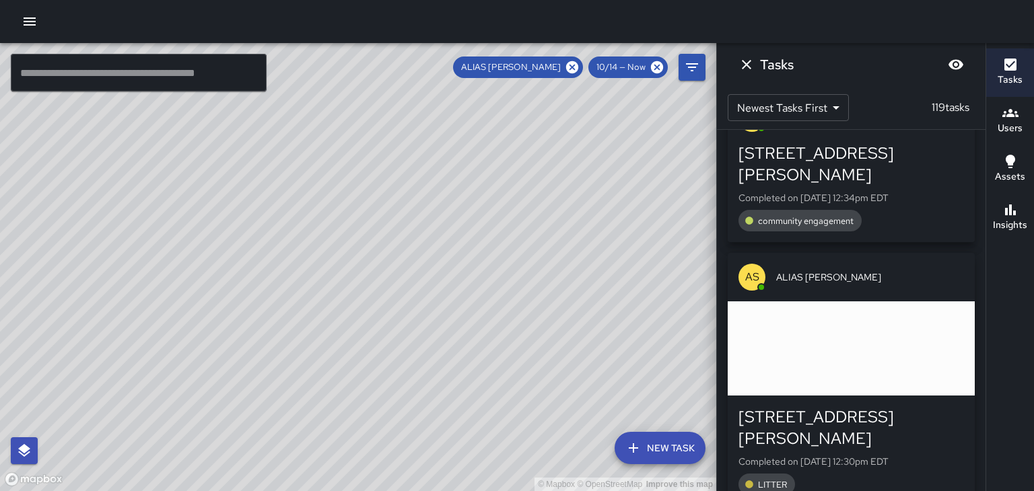
click at [936, 302] on div "button" at bounding box center [851, 349] width 247 height 94
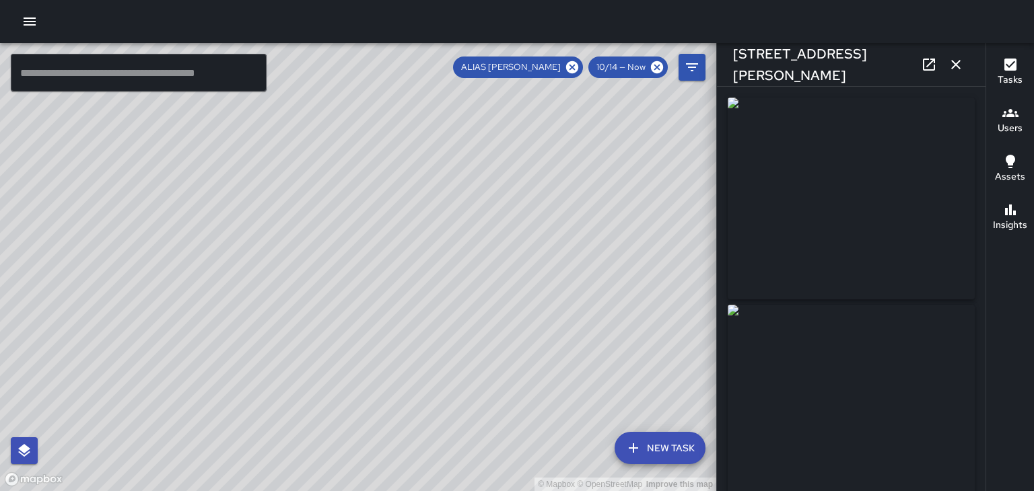
click at [956, 65] on icon "button" at bounding box center [955, 64] width 9 height 9
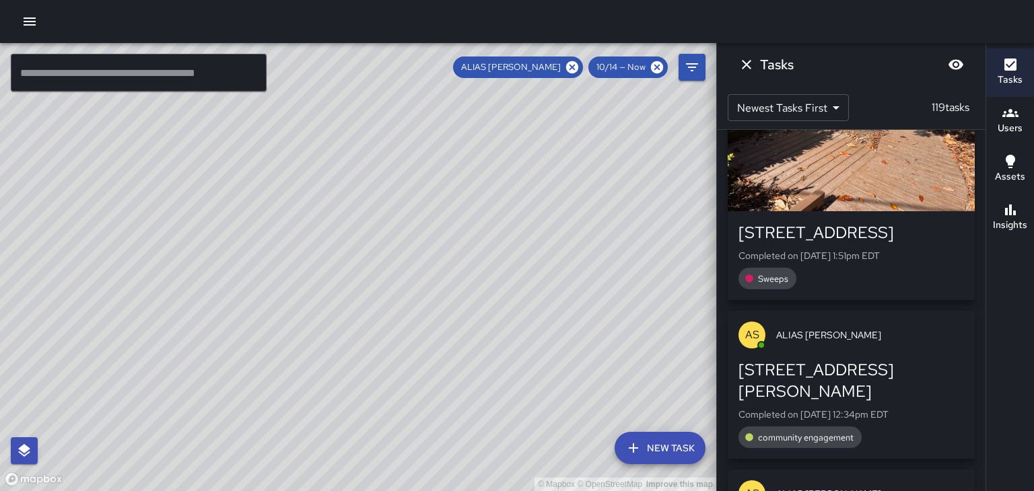
scroll to position [1972, 0]
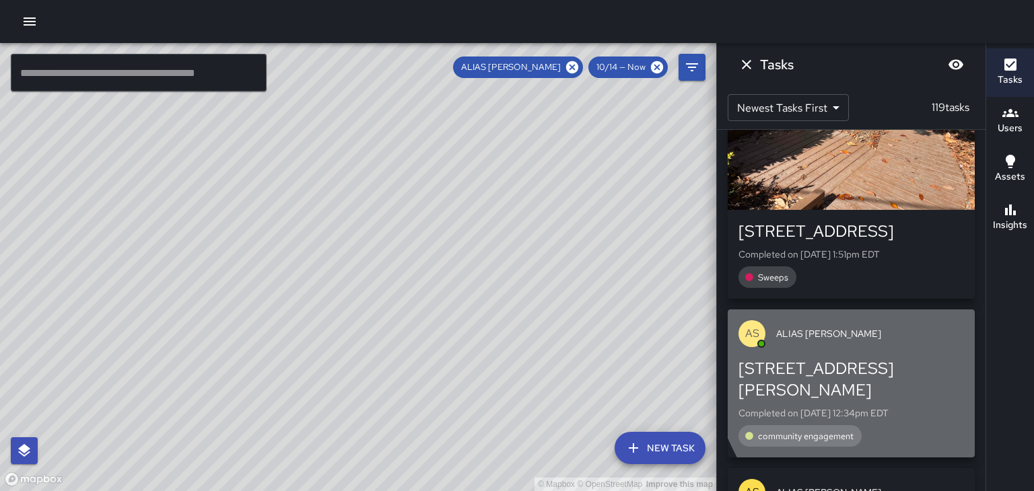
click at [939, 310] on div "AS ALIAS [PERSON_NAME]" at bounding box center [851, 334] width 247 height 48
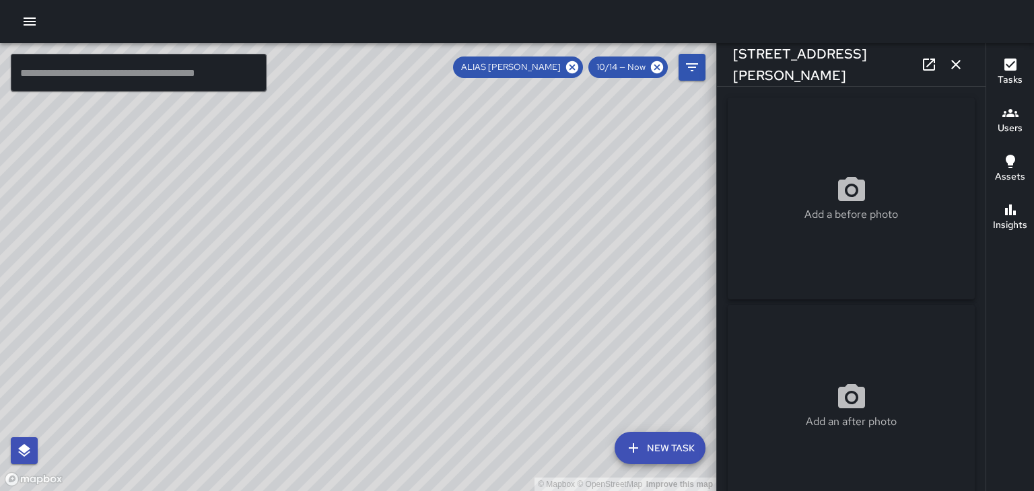
type input "**********"
click at [961, 73] on button "button" at bounding box center [955, 64] width 27 height 27
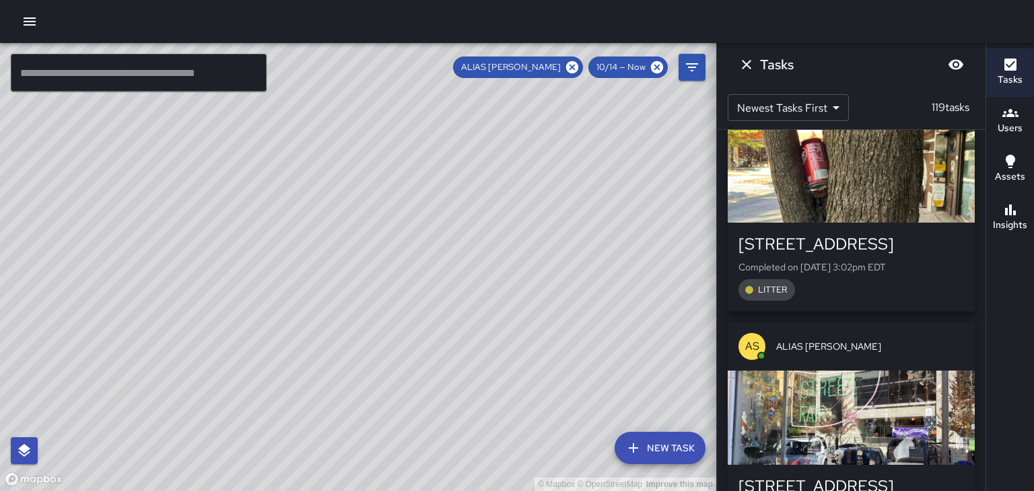
scroll to position [0, 0]
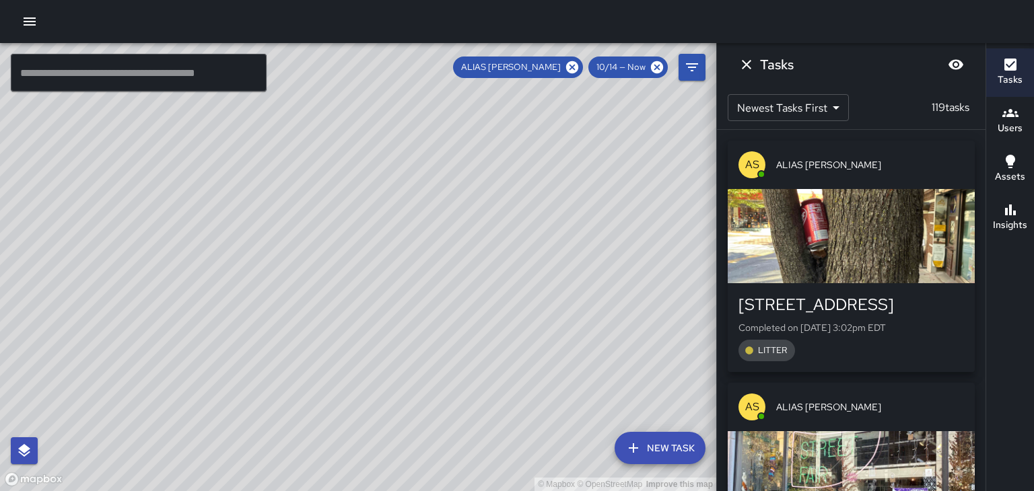
click at [572, 75] on div "ALIAS [PERSON_NAME]" at bounding box center [518, 68] width 130 height 22
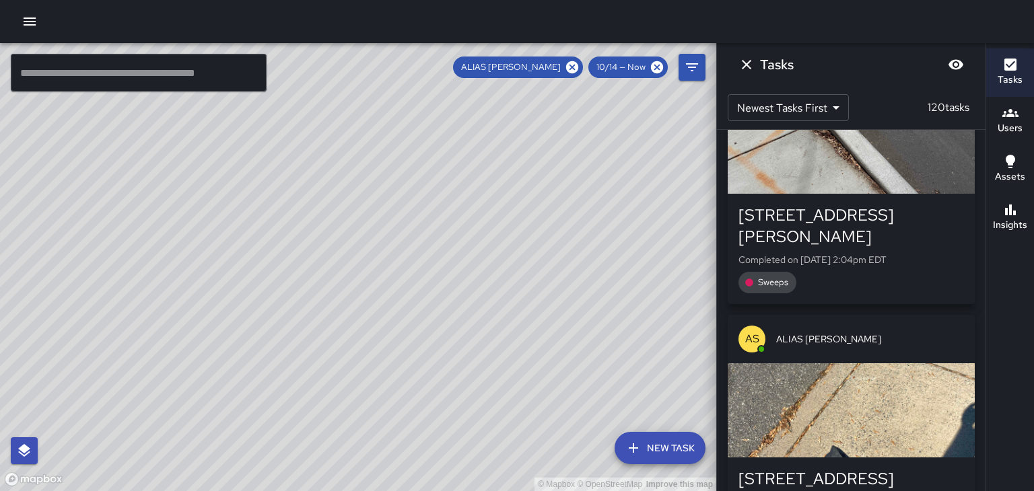
scroll to position [977, 0]
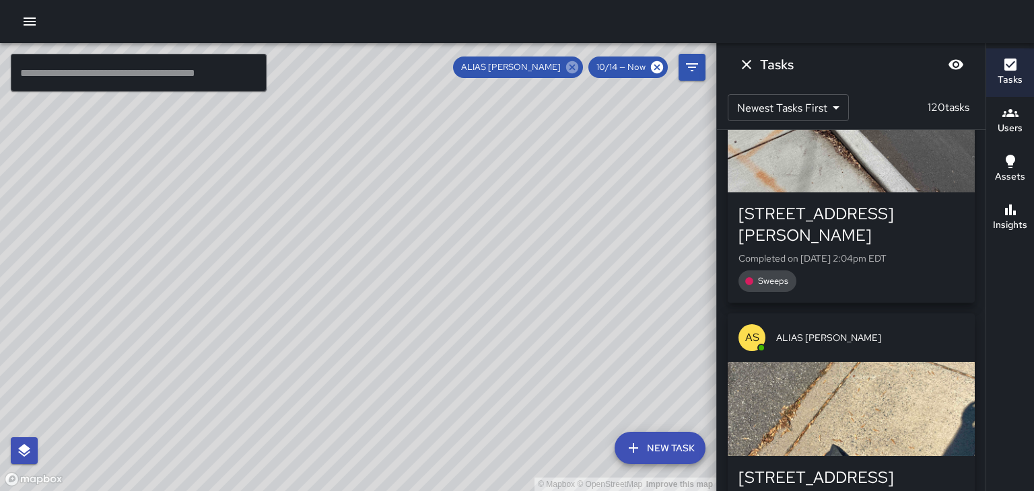
click at [573, 63] on icon at bounding box center [572, 67] width 12 height 12
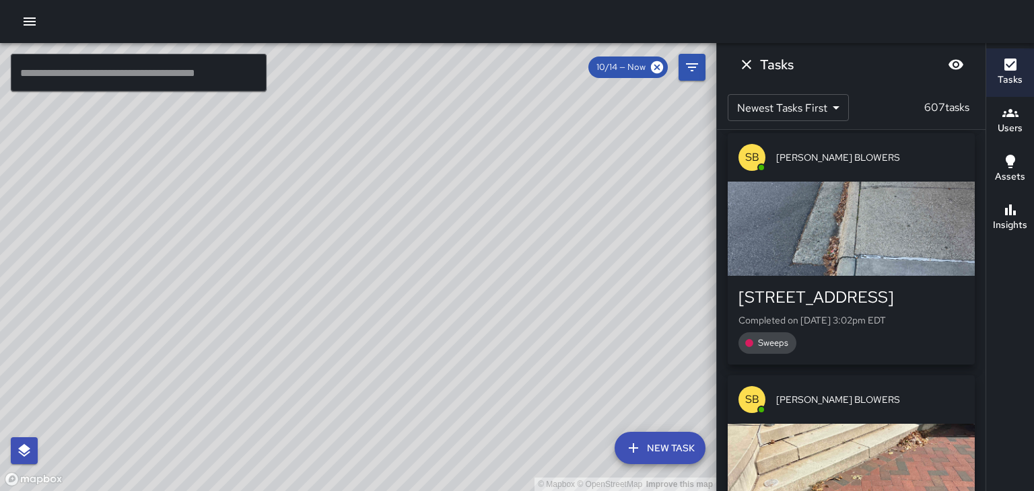
click at [26, 24] on icon "button" at bounding box center [30, 22] width 12 height 8
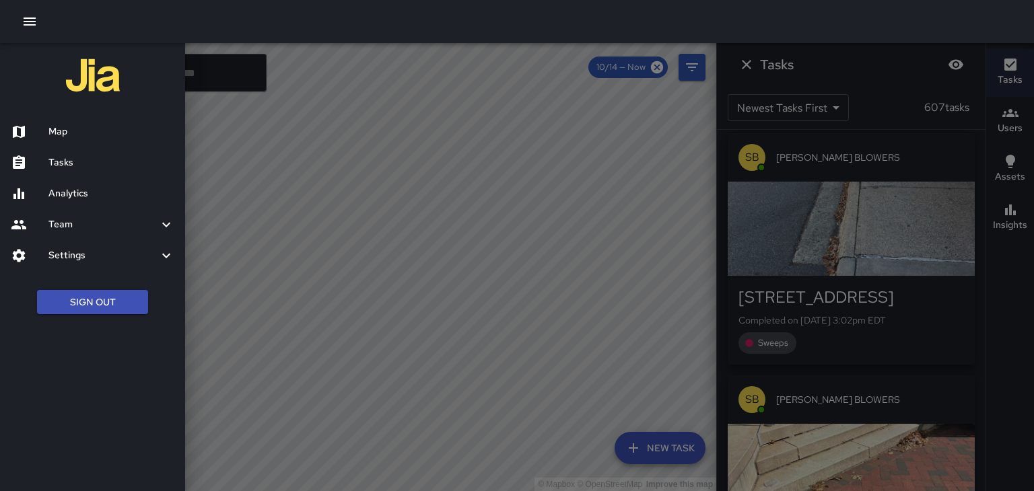
scroll to position [3400, 0]
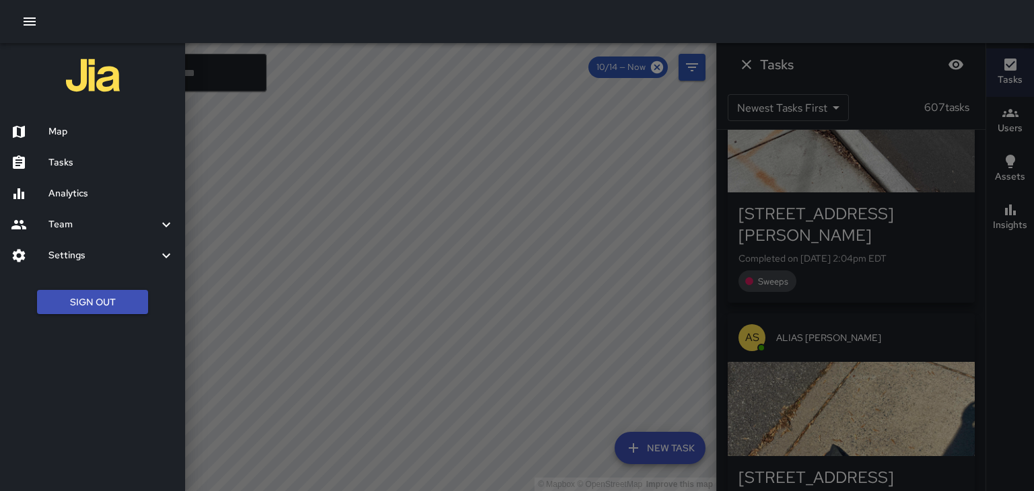
click at [62, 231] on h6 "Team" at bounding box center [103, 224] width 110 height 15
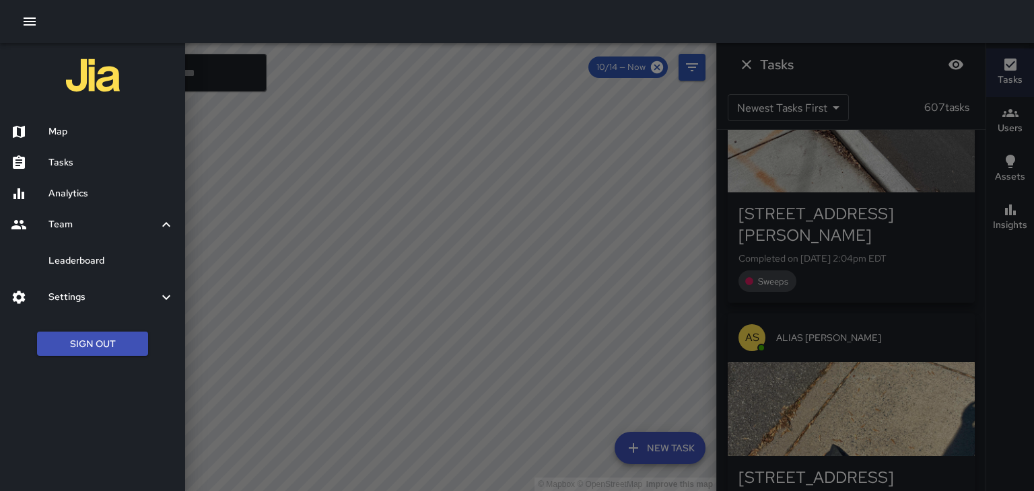
click at [63, 267] on h6 "Leaderboard" at bounding box center [111, 261] width 126 height 15
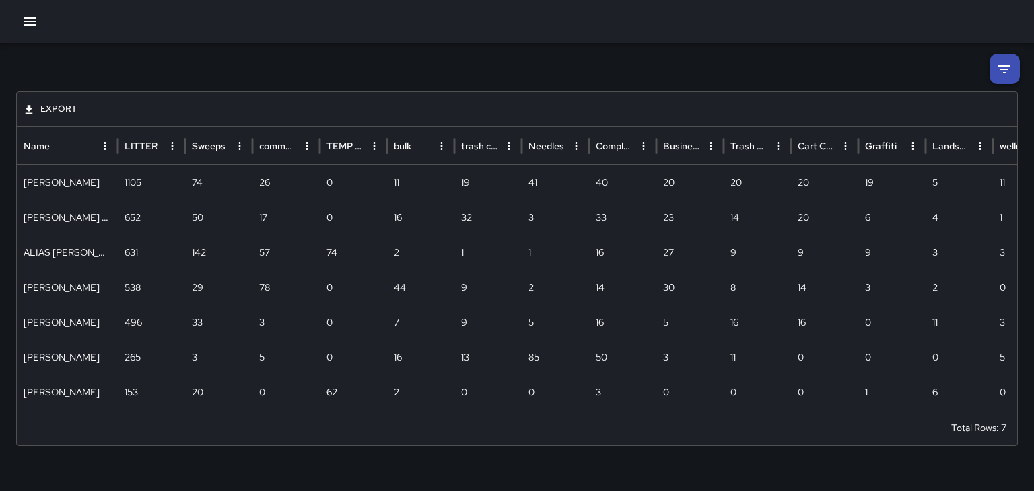
click at [1010, 73] on icon at bounding box center [1004, 69] width 16 height 16
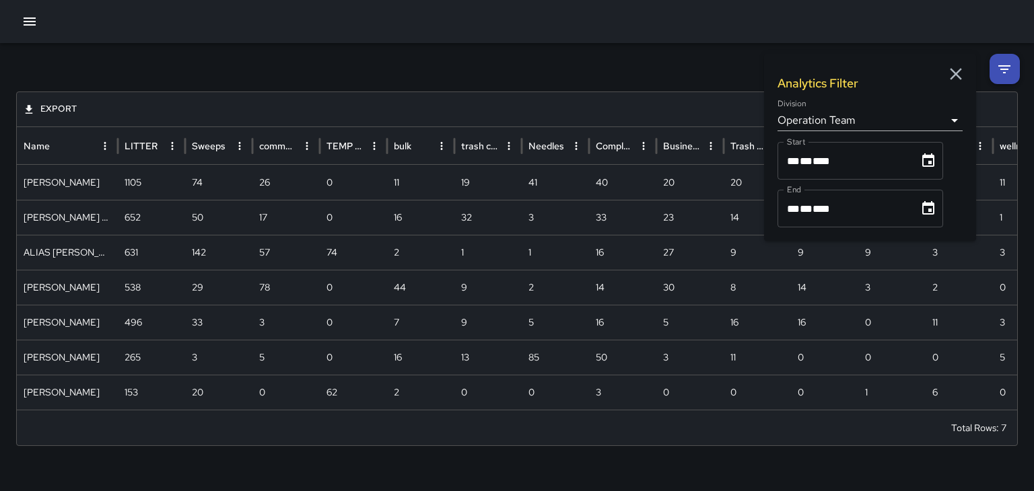
click at [825, 479] on div "**********" at bounding box center [517, 245] width 1034 height 491
click at [961, 75] on icon "button" at bounding box center [956, 74] width 20 height 20
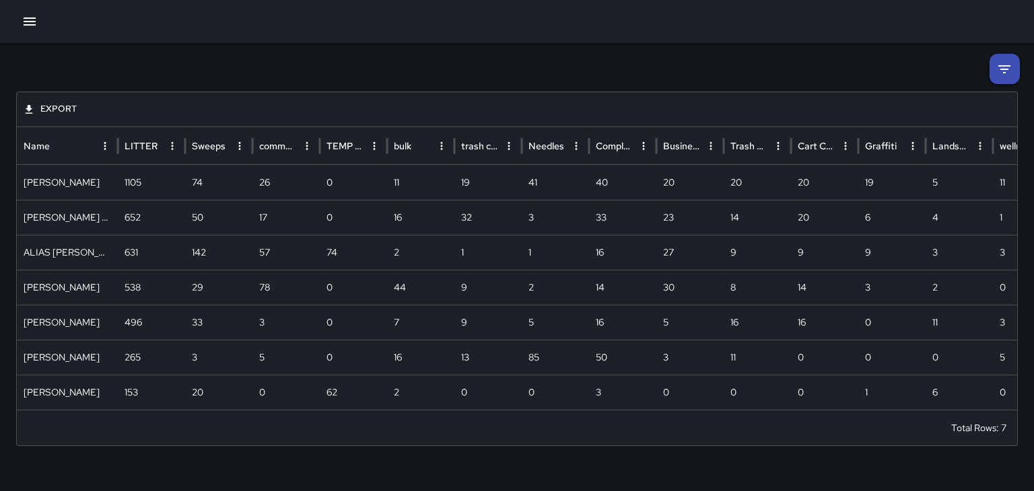
click at [20, 19] on button "button" at bounding box center [29, 21] width 27 height 27
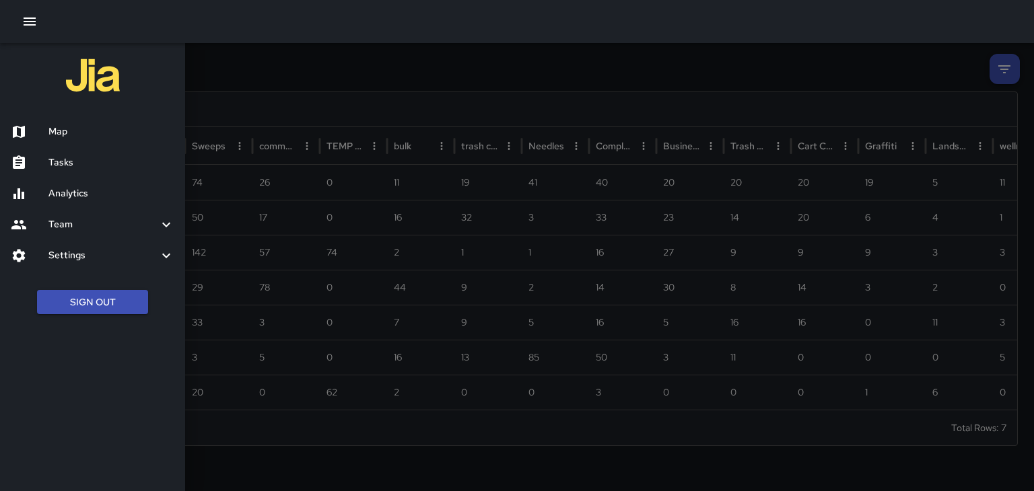
click at [51, 125] on h6 "Map" at bounding box center [111, 132] width 126 height 15
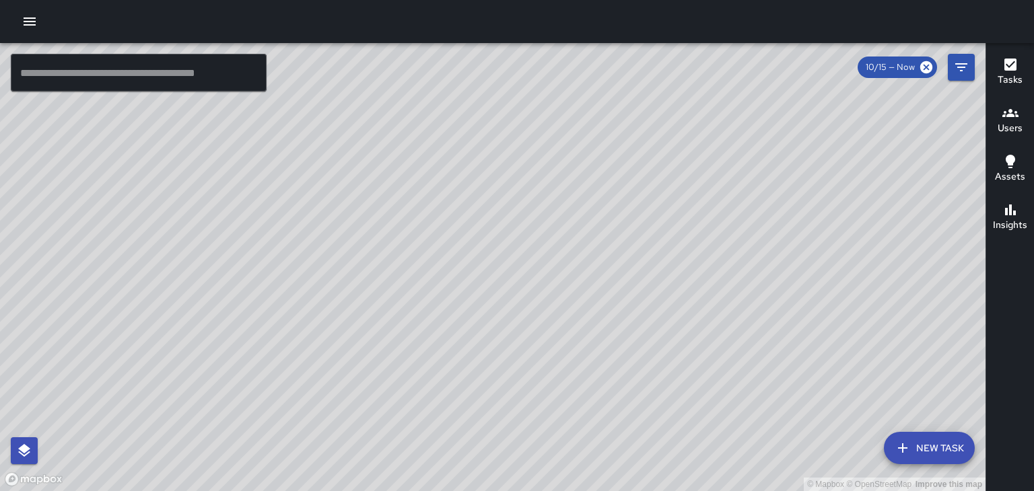
click at [676, 183] on div "© Mapbox © OpenStreetMap Improve this map" at bounding box center [493, 267] width 986 height 448
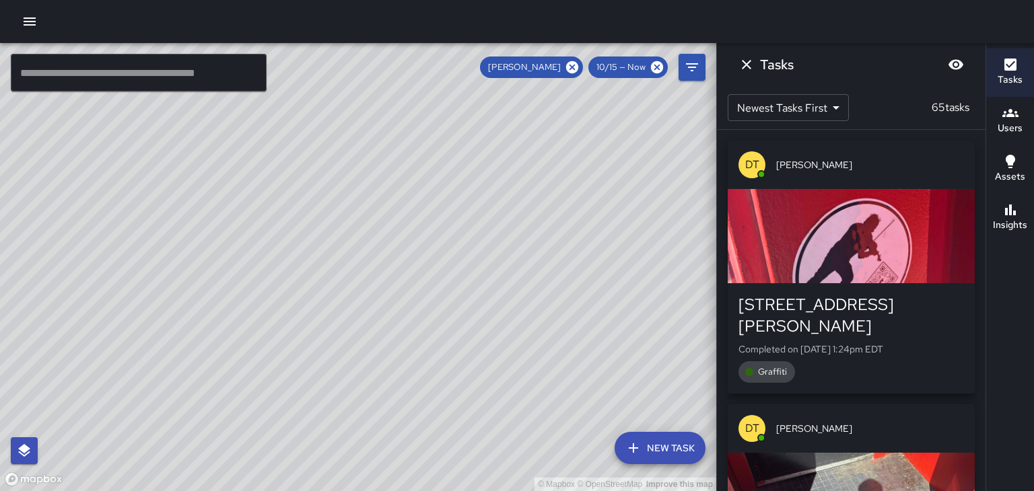
click at [568, 75] on div "[PERSON_NAME]" at bounding box center [531, 68] width 103 height 22
click at [564, 74] on div "[PERSON_NAME]" at bounding box center [531, 68] width 103 height 22
click at [567, 66] on icon at bounding box center [572, 67] width 15 height 15
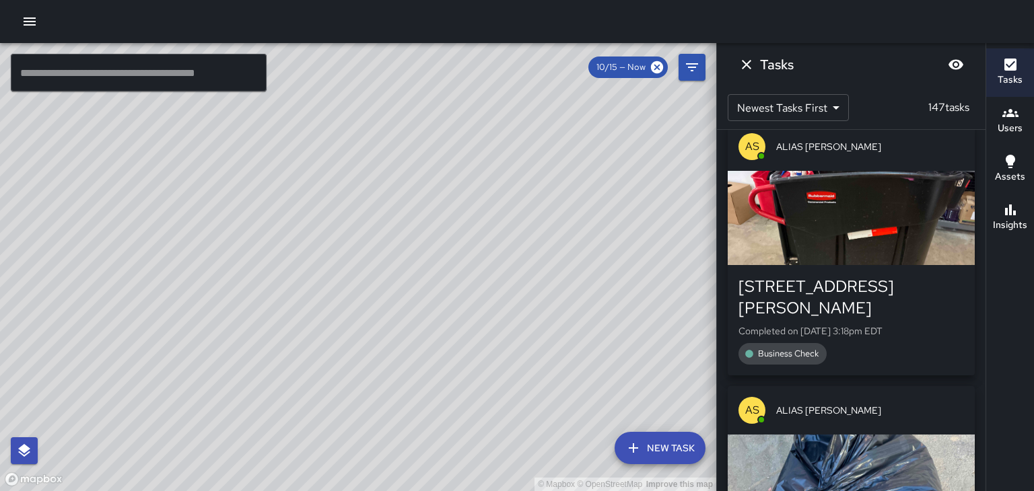
scroll to position [22, 0]
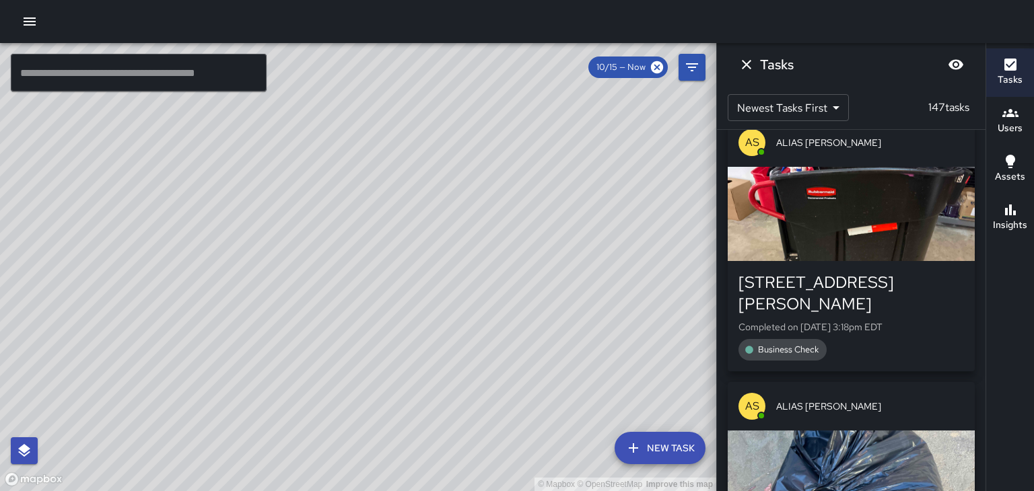
click at [812, 343] on span "Business Check" at bounding box center [788, 349] width 77 height 13
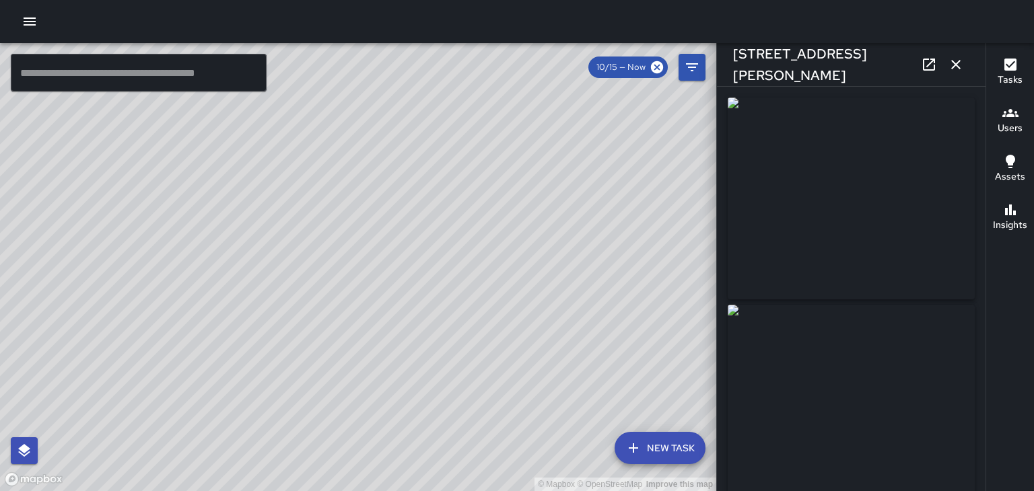
type input "**********"
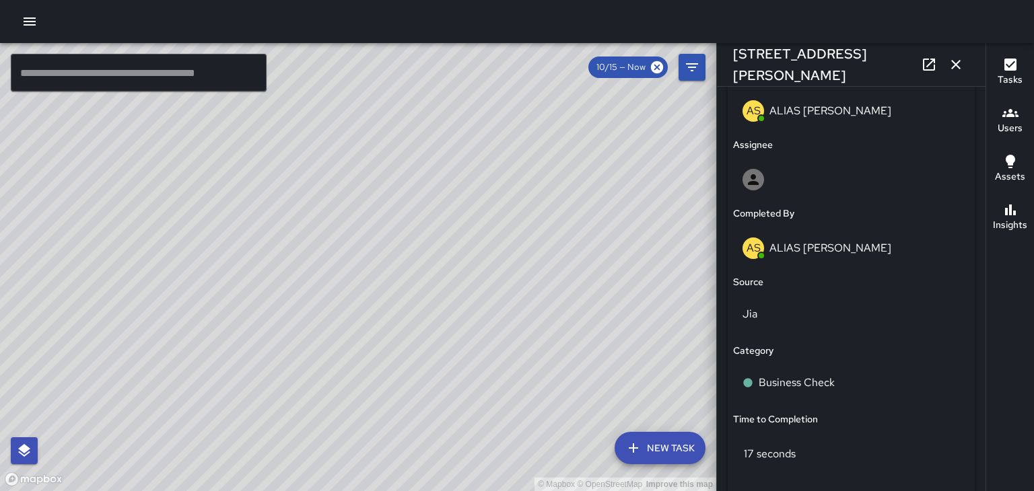
scroll to position [744, 0]
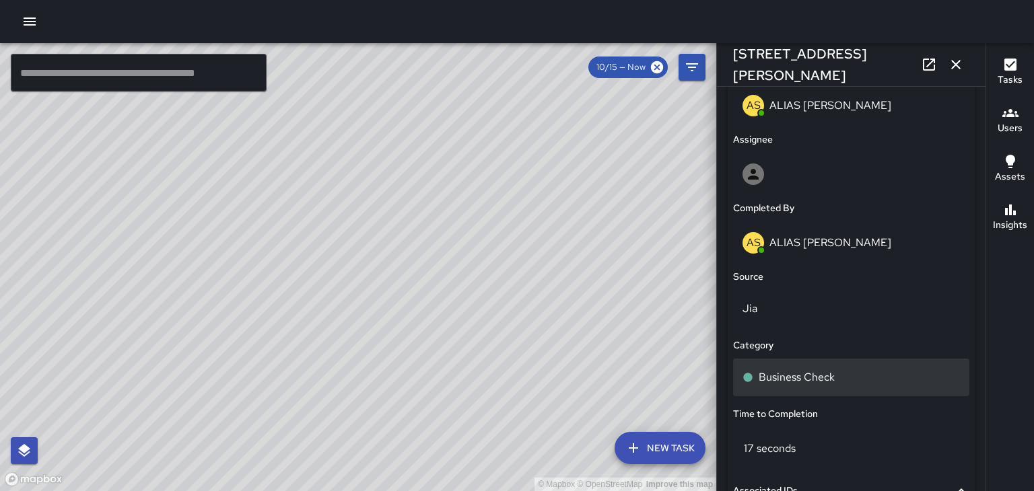
click at [823, 384] on p "Business Check" at bounding box center [797, 378] width 76 height 16
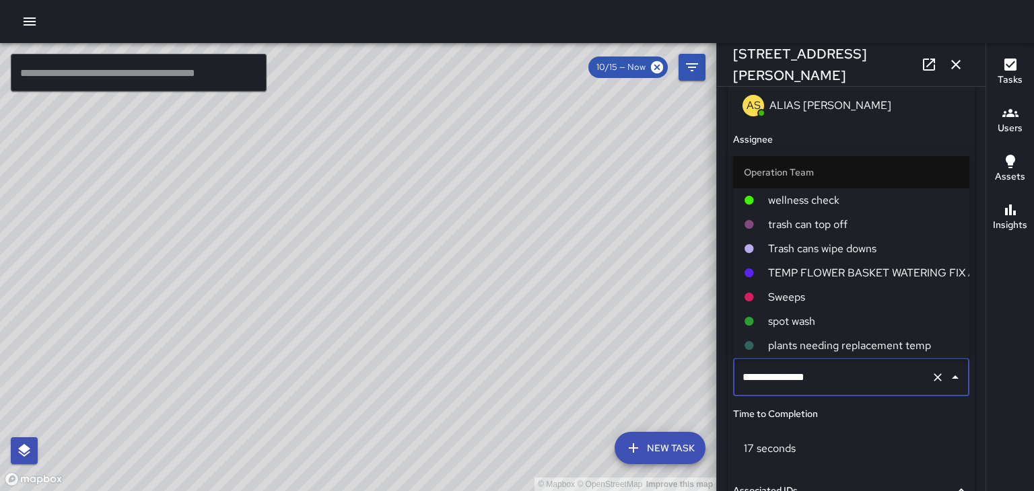
scroll to position [339, 0]
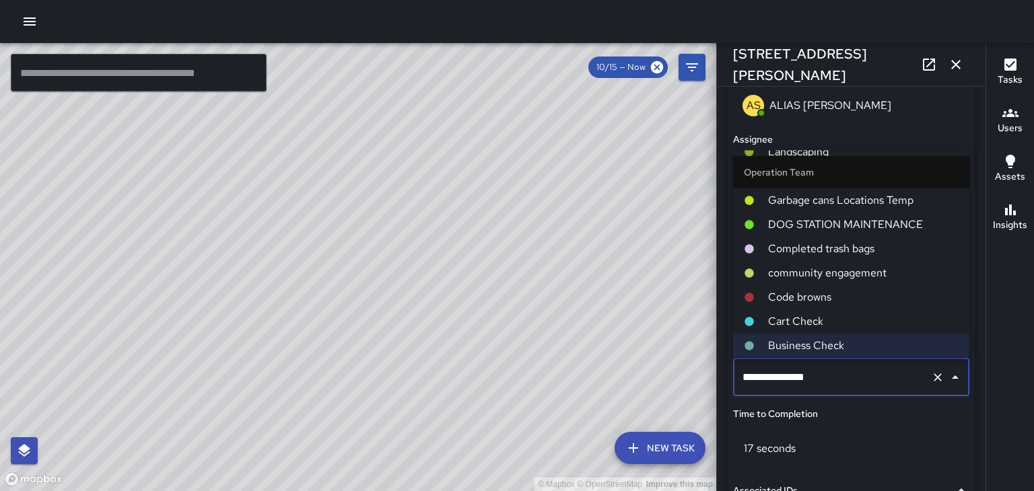
click at [870, 321] on span "Cart Check" at bounding box center [863, 322] width 191 height 16
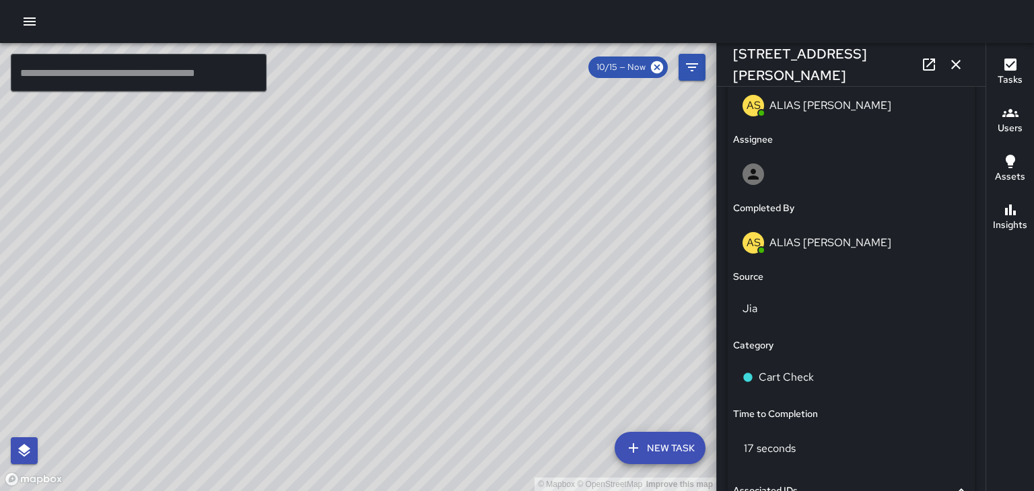
click at [105, 255] on div "© Mapbox © OpenStreetMap Improve this map" at bounding box center [358, 267] width 716 height 448
click at [113, 358] on div "© Mapbox © OpenStreetMap Improve this map" at bounding box center [358, 267] width 716 height 448
click at [964, 70] on button "button" at bounding box center [955, 64] width 27 height 27
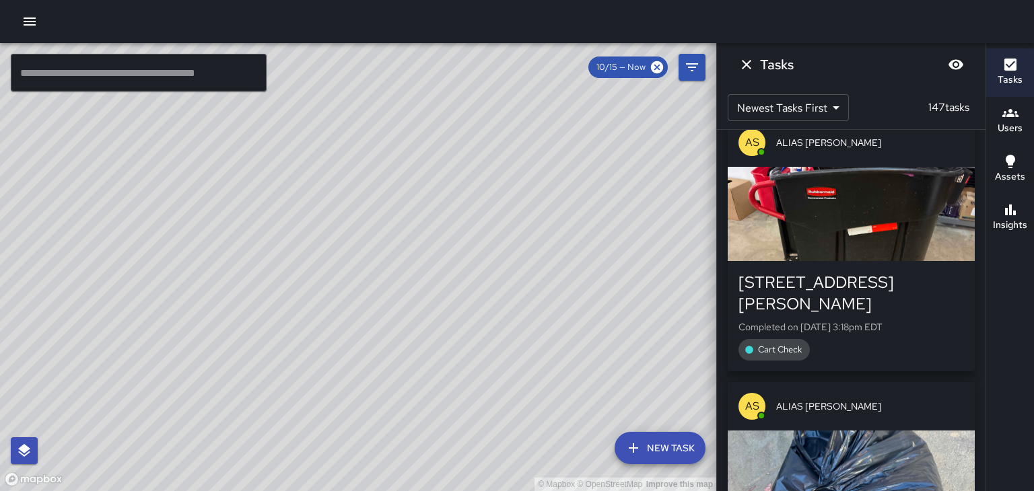
click at [754, 66] on button "Dismiss" at bounding box center [746, 64] width 27 height 27
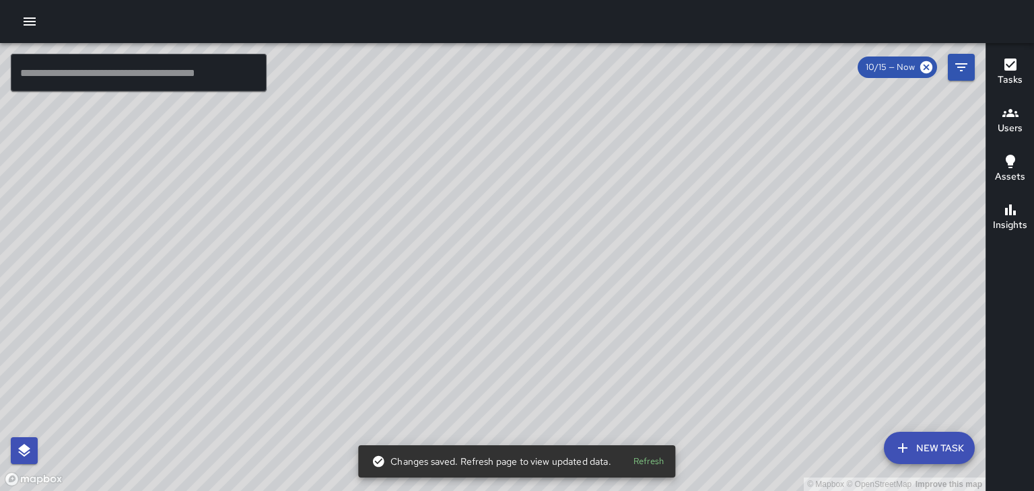
click at [635, 466] on button "Refresh" at bounding box center [648, 462] width 43 height 21
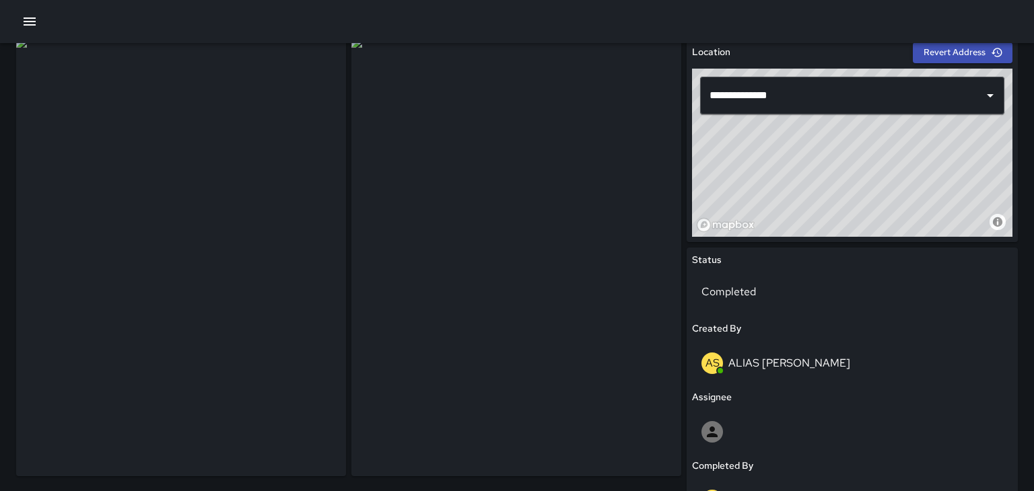
scroll to position [45, 0]
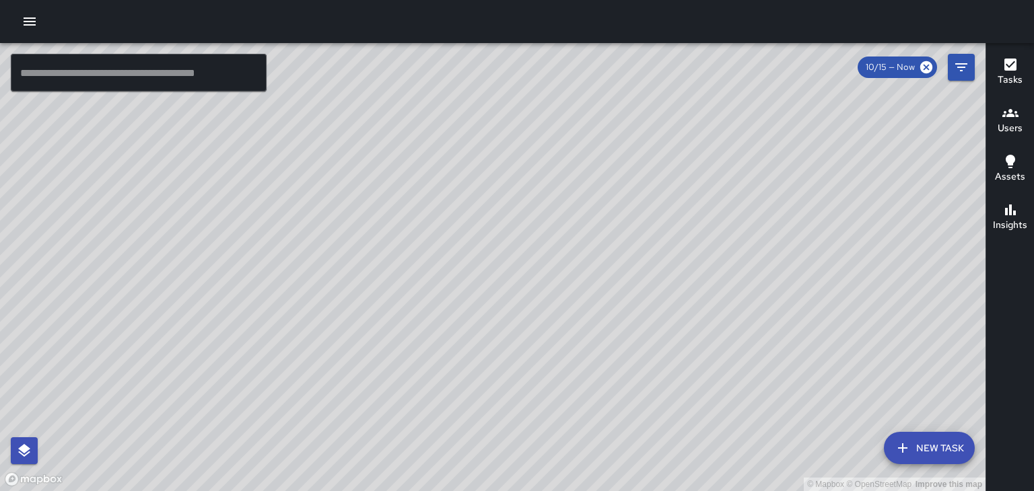
click at [1010, 116] on icon "button" at bounding box center [1010, 113] width 16 height 8
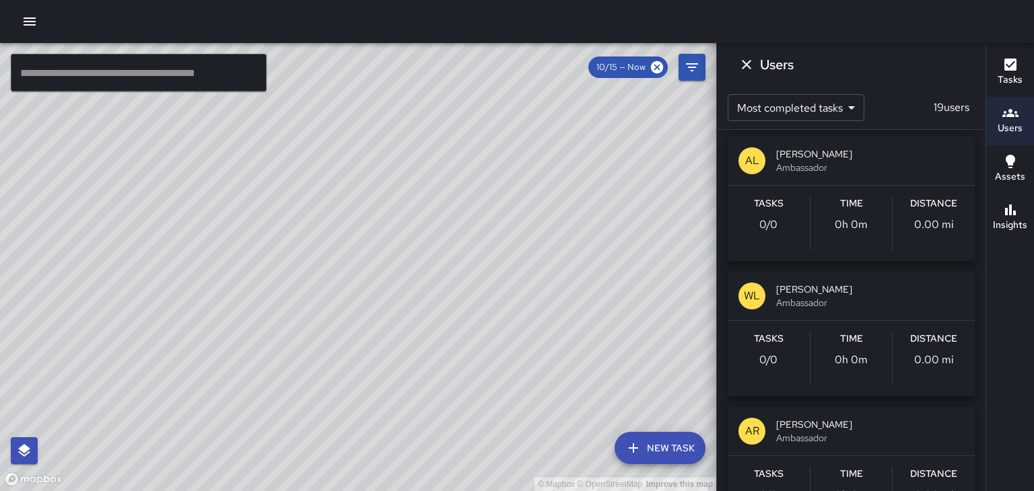
scroll to position [411, 0]
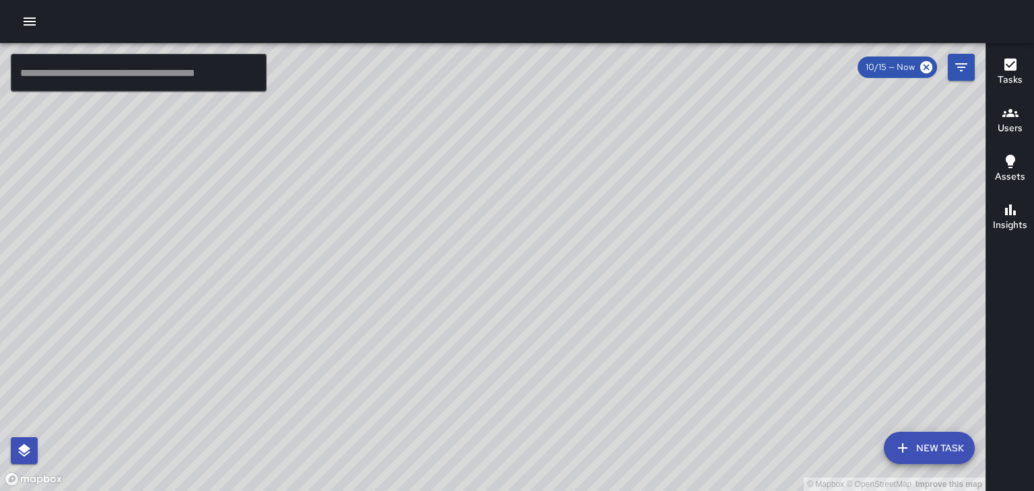
click at [1007, 137] on button "Users" at bounding box center [1010, 121] width 48 height 48
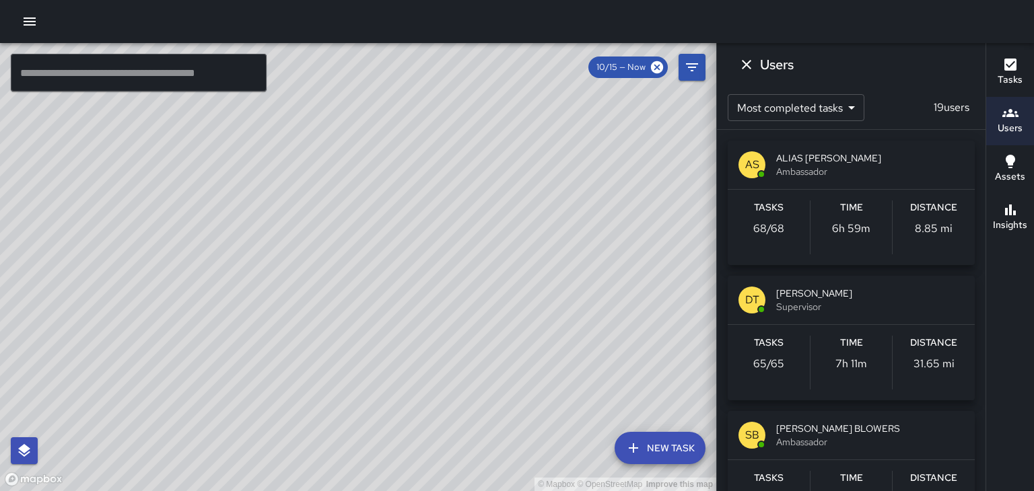
click at [947, 164] on span "ALIAS [PERSON_NAME]" at bounding box center [870, 157] width 188 height 13
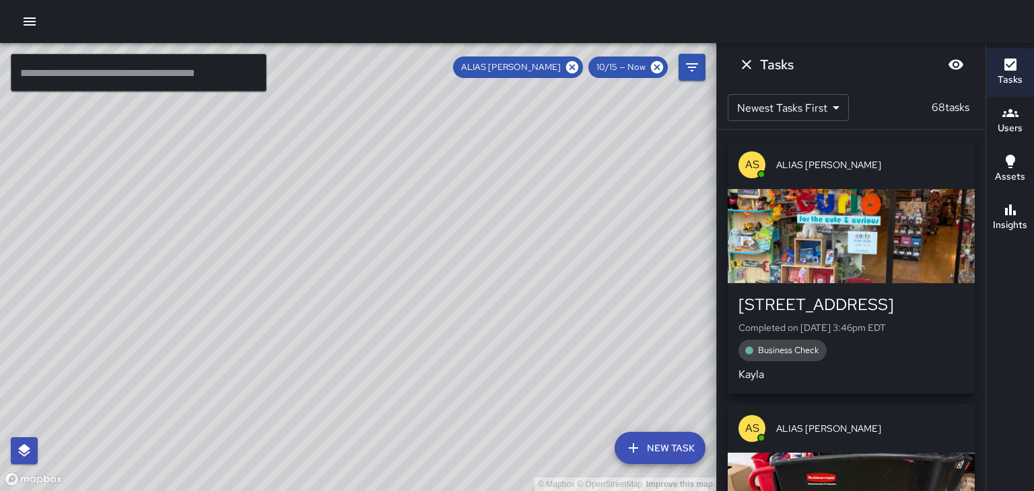
click at [573, 75] on div "ALIAS [PERSON_NAME]" at bounding box center [518, 68] width 130 height 22
click at [570, 64] on icon at bounding box center [572, 67] width 12 height 12
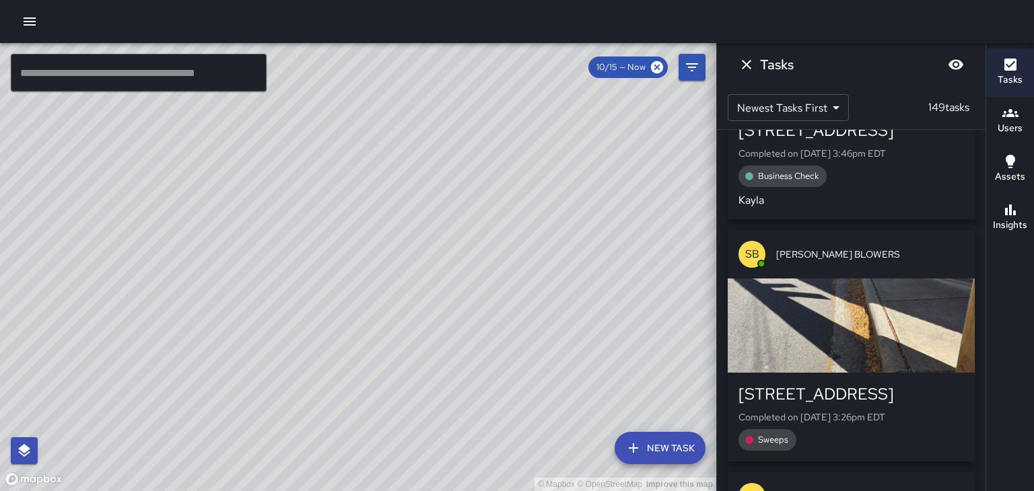
scroll to position [176, 0]
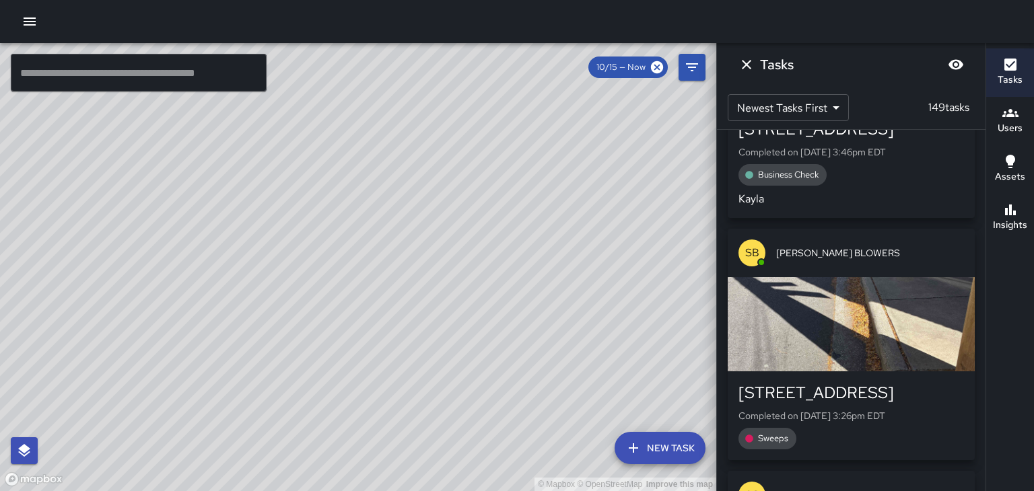
click at [913, 309] on div "button" at bounding box center [851, 324] width 247 height 94
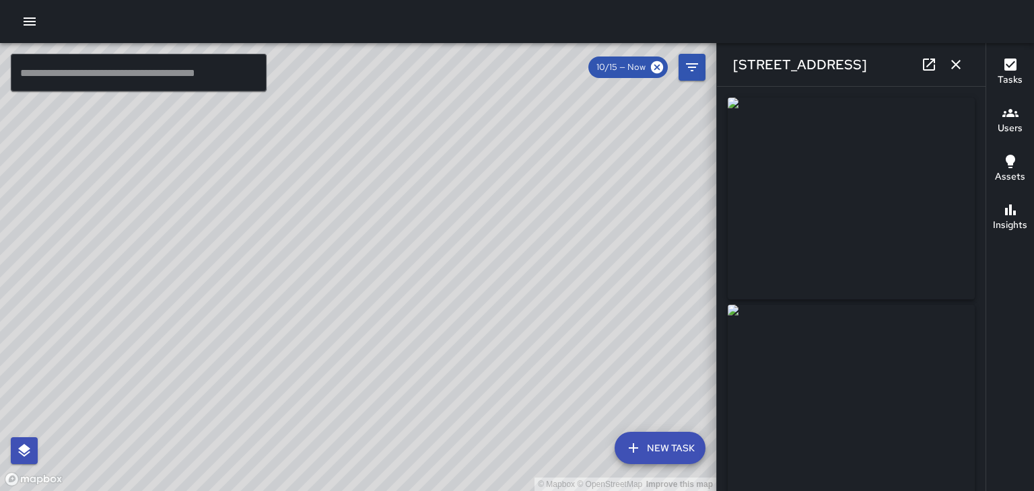
type input "**********"
click at [956, 65] on icon "button" at bounding box center [956, 65] width 16 height 16
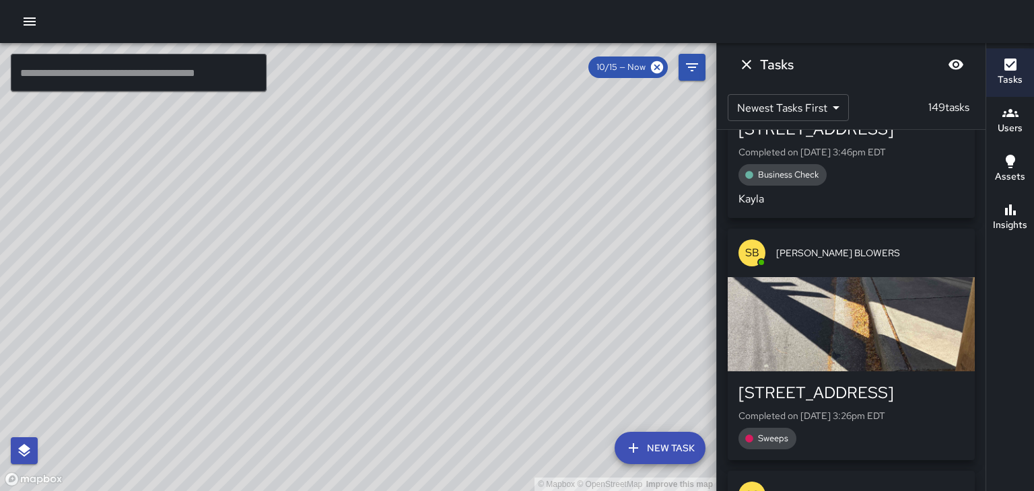
click at [375, 333] on div "© Mapbox © OpenStreetMap Improve this map" at bounding box center [358, 267] width 716 height 448
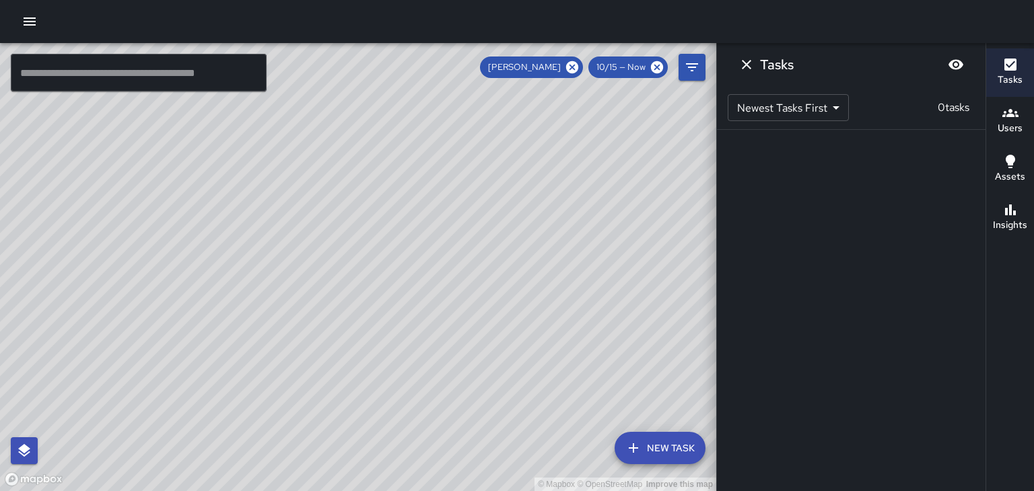
scroll to position [0, 0]
click at [743, 63] on icon "Dismiss" at bounding box center [746, 65] width 16 height 16
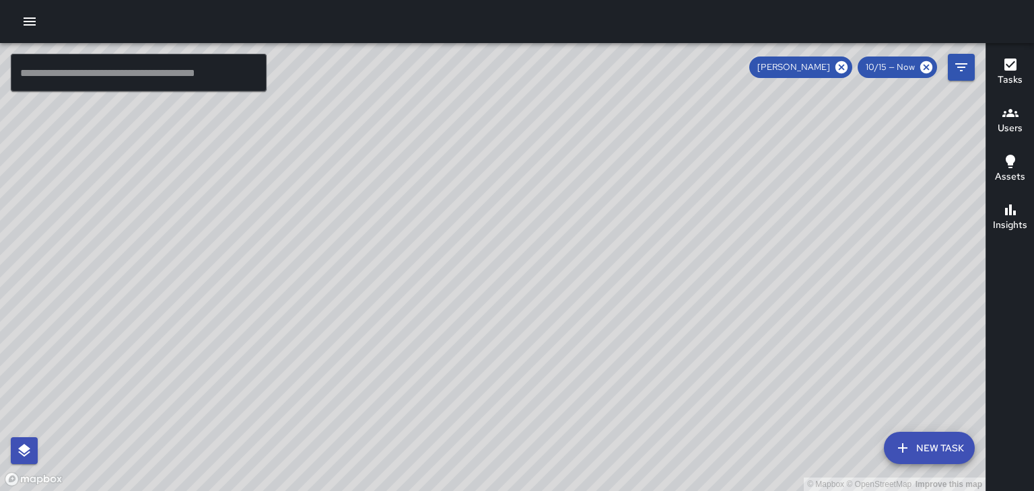
click at [24, 20] on icon "button" at bounding box center [30, 21] width 16 height 16
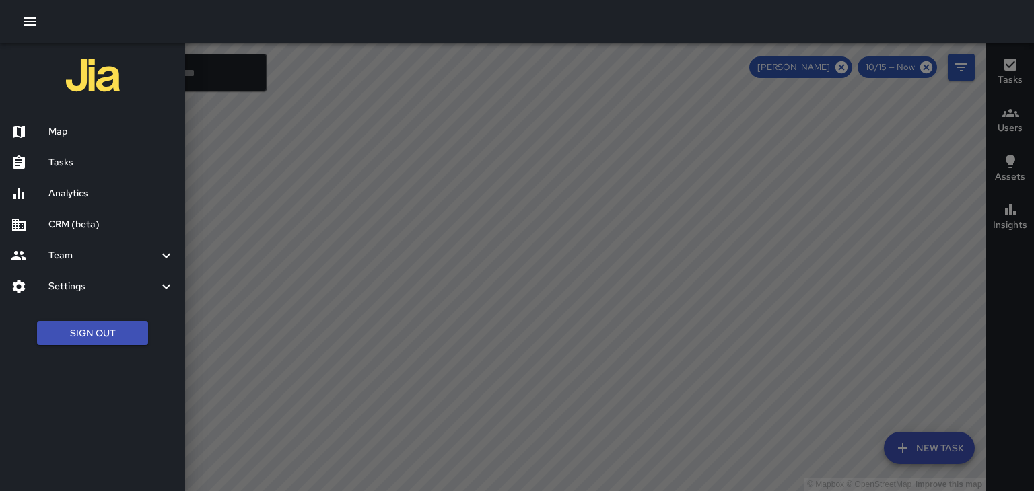
click at [55, 228] on h6 "CRM (beta)" at bounding box center [111, 224] width 126 height 15
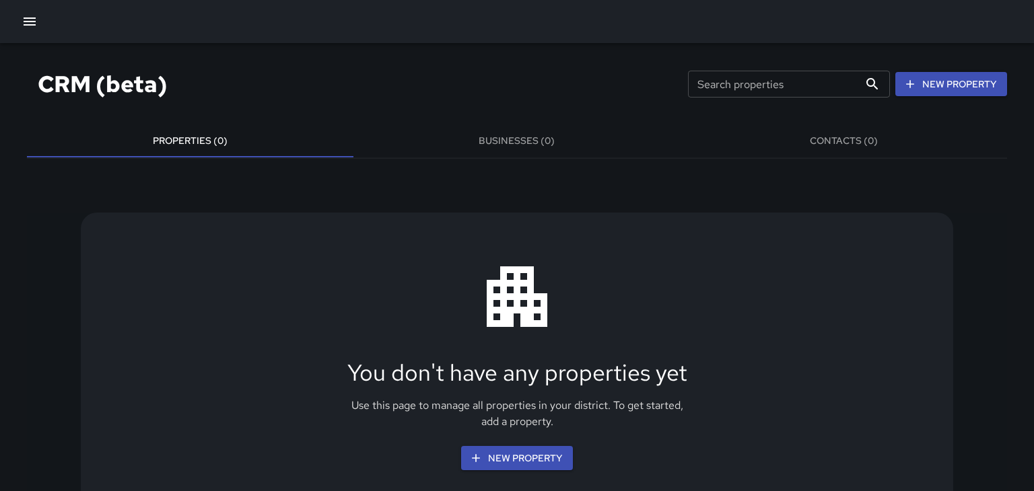
click at [36, 30] on button "button" at bounding box center [29, 21] width 27 height 27
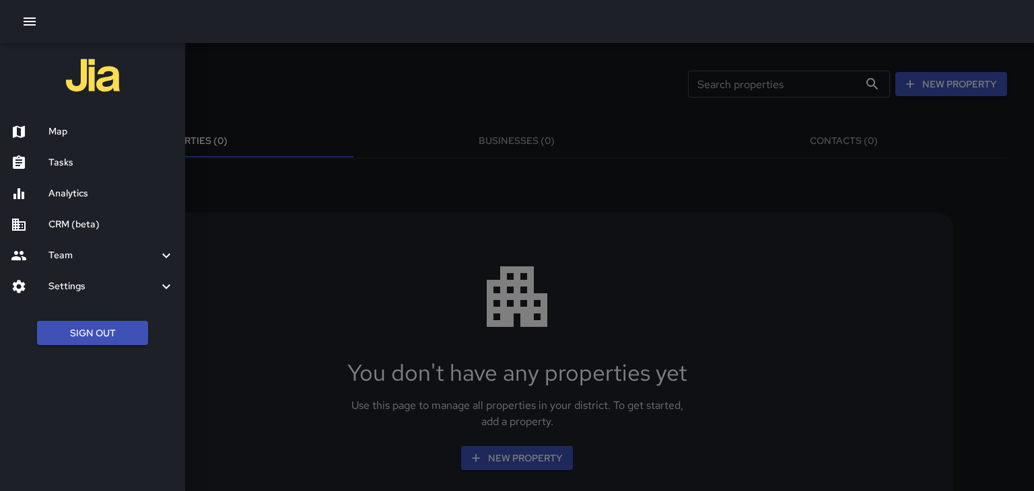
click at [22, 21] on icon "button" at bounding box center [30, 21] width 16 height 16
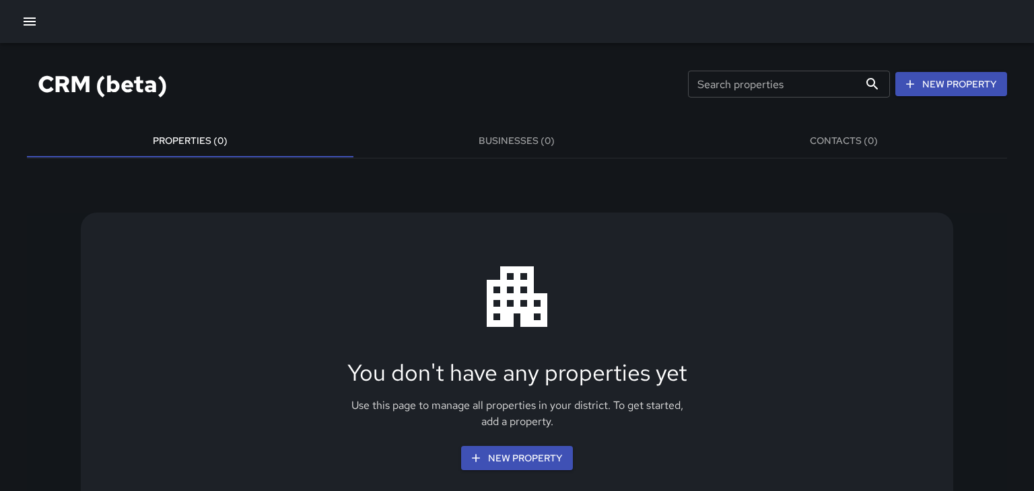
click at [36, 22] on icon "button" at bounding box center [30, 21] width 16 height 16
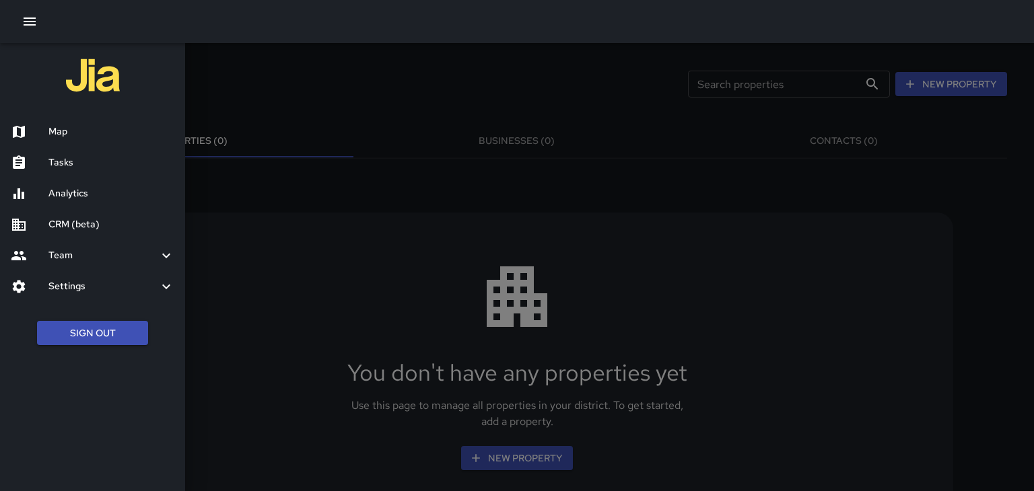
click at [48, 132] on div at bounding box center [30, 132] width 38 height 16
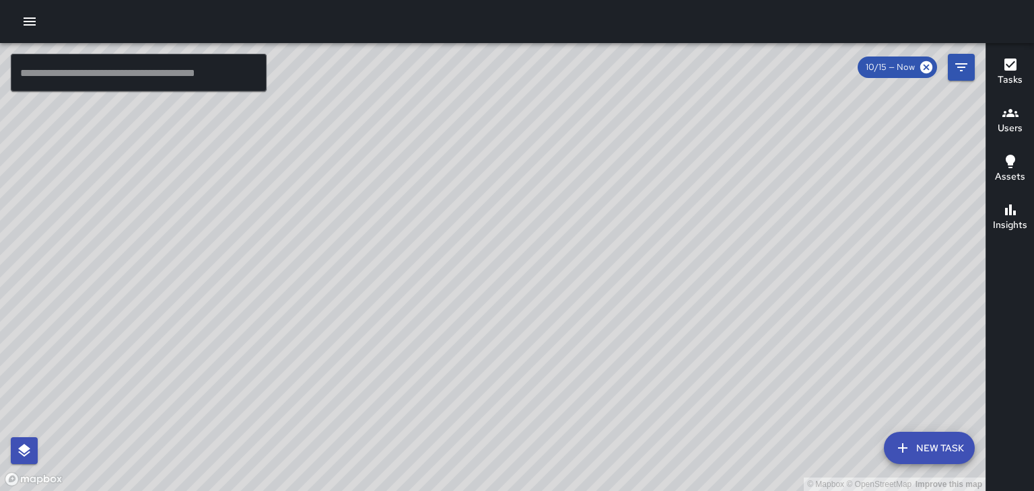
click at [36, 28] on icon "button" at bounding box center [30, 21] width 16 height 16
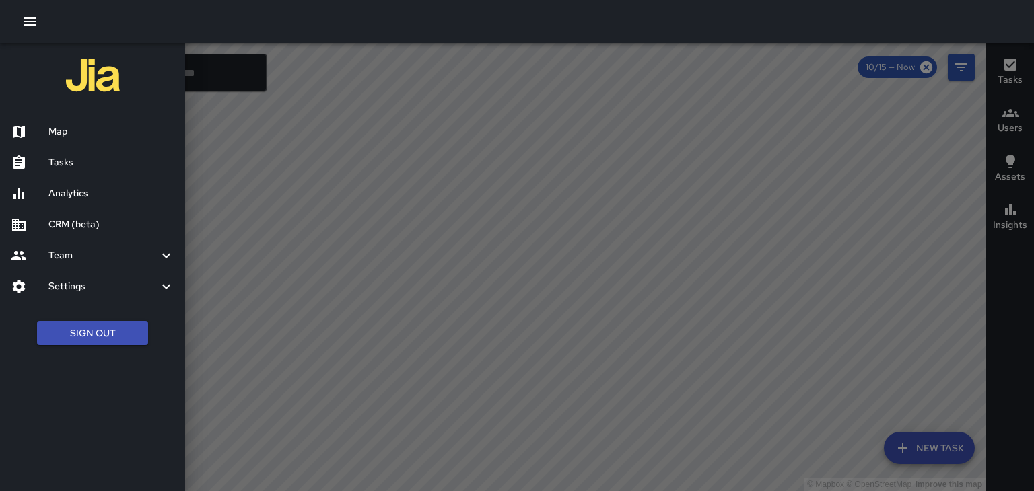
click at [51, 134] on h6 "Map" at bounding box center [111, 132] width 126 height 15
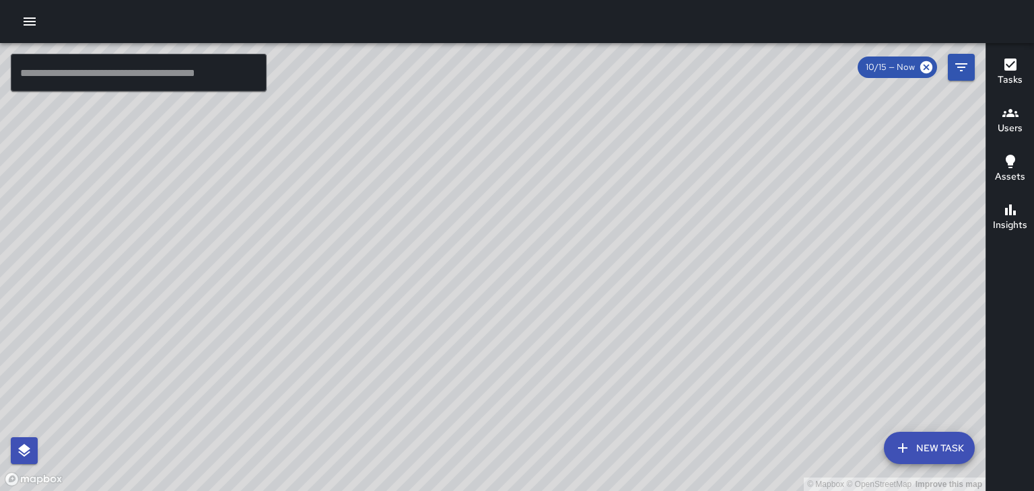
click at [40, 18] on button "button" at bounding box center [29, 21] width 27 height 27
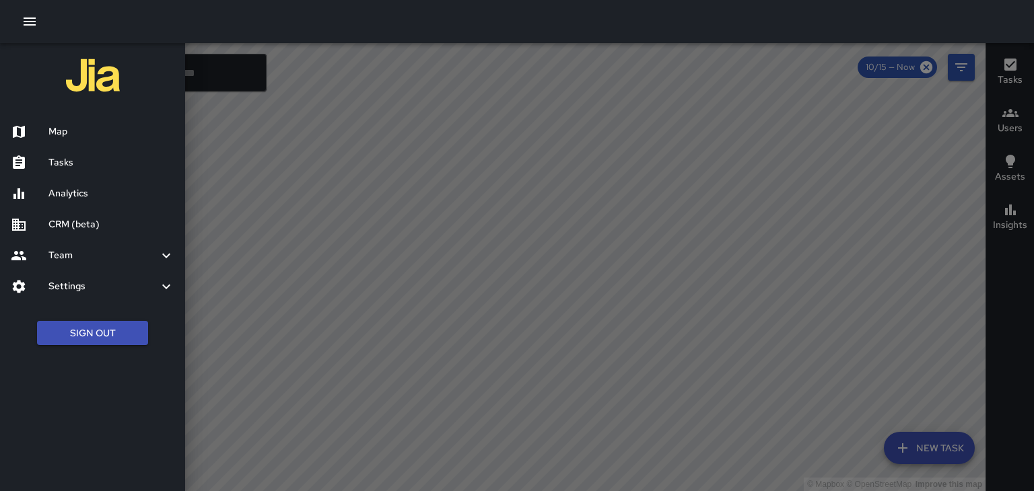
click at [50, 248] on h6 "Team" at bounding box center [103, 255] width 110 height 15
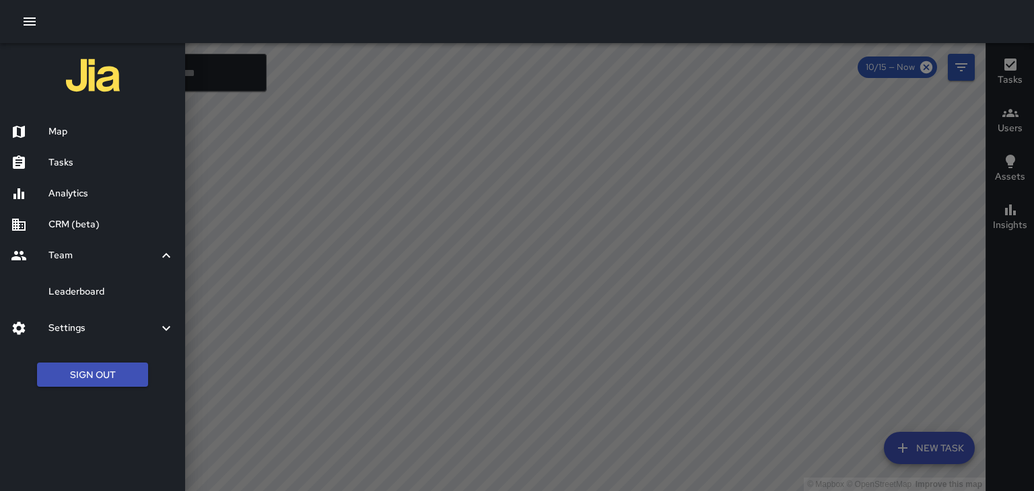
click at [55, 299] on h6 "Leaderboard" at bounding box center [111, 292] width 126 height 15
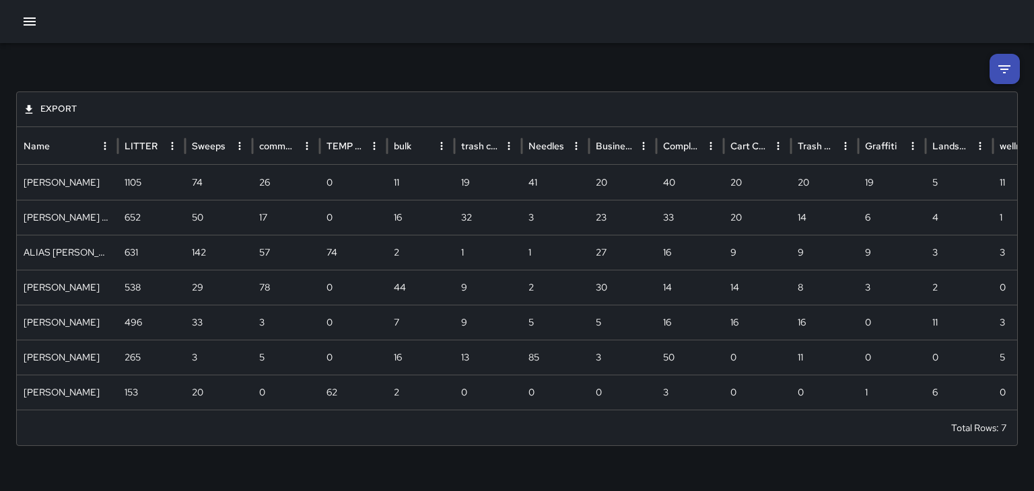
click at [17, 20] on button "button" at bounding box center [29, 21] width 27 height 27
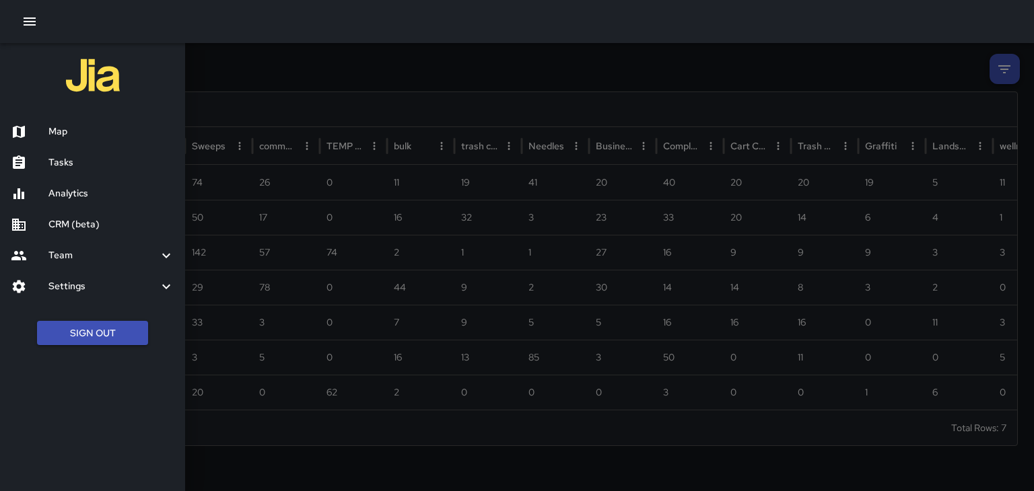
click at [50, 138] on h6 "Map" at bounding box center [111, 132] width 126 height 15
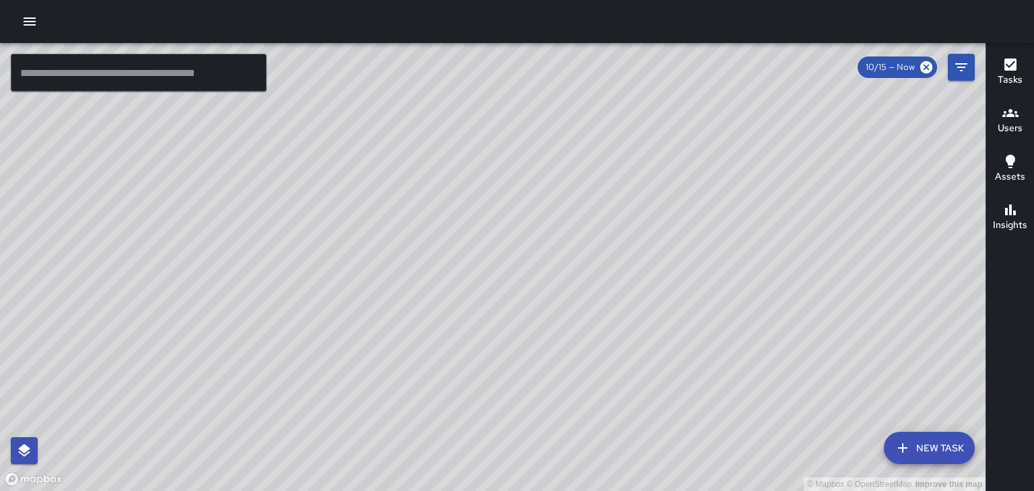
click at [1021, 125] on h6 "Users" at bounding box center [1010, 128] width 25 height 15
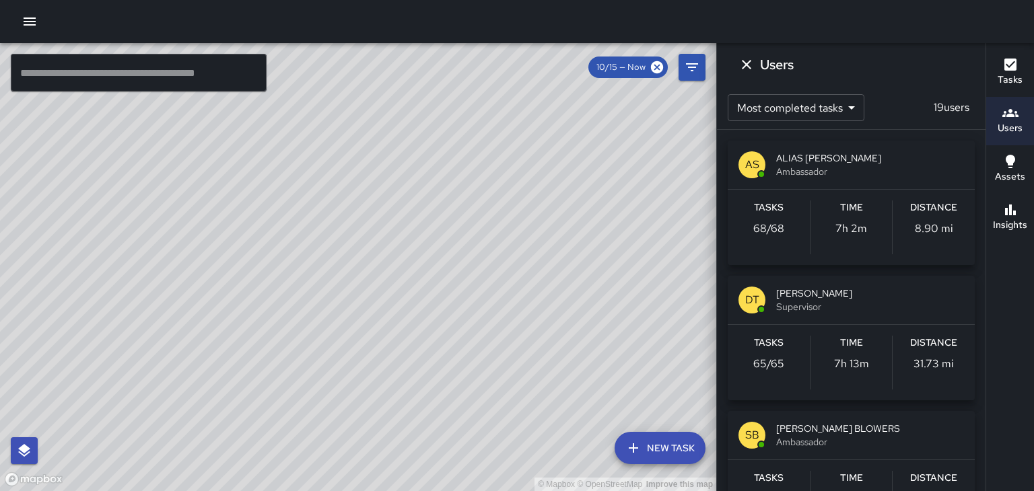
click at [22, 12] on button "button" at bounding box center [29, 21] width 27 height 27
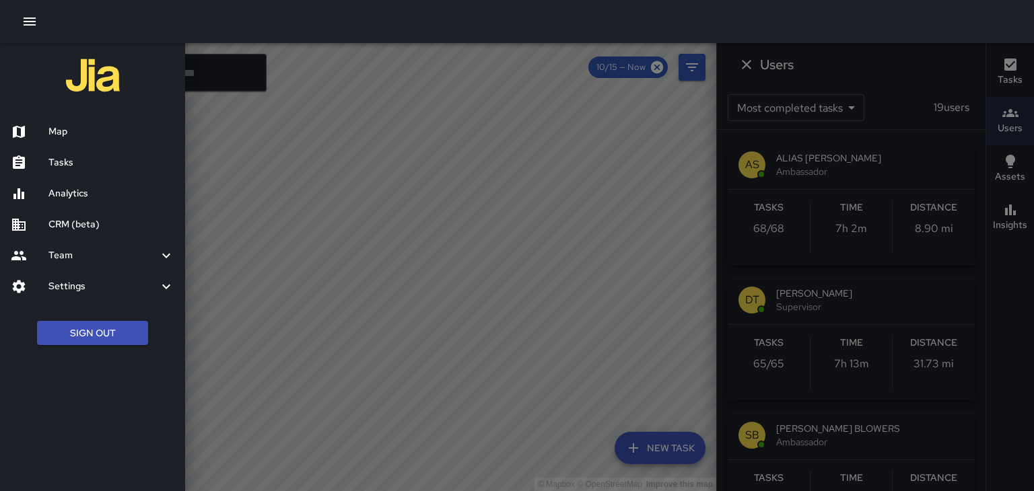
click at [115, 260] on h6 "Team" at bounding box center [103, 255] width 110 height 15
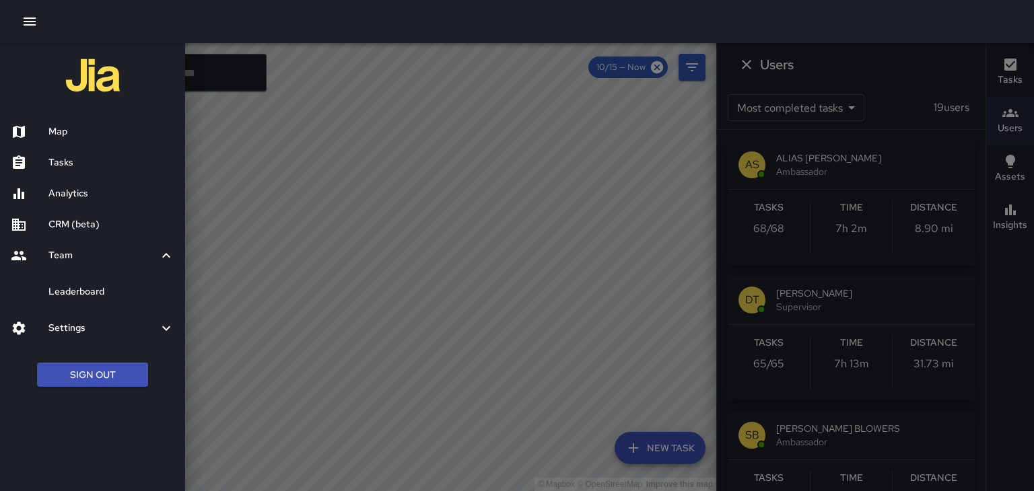
click at [102, 294] on h6 "Leaderboard" at bounding box center [111, 292] width 126 height 15
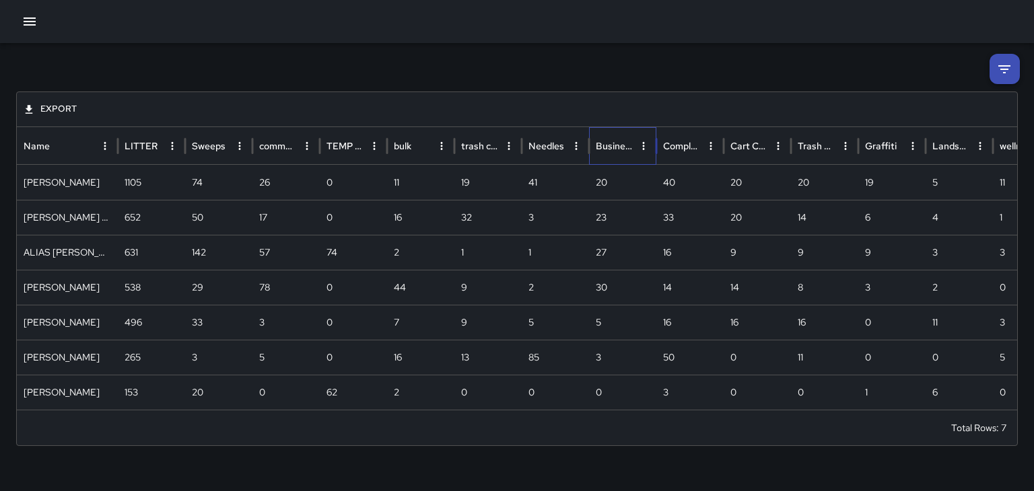
click at [609, 131] on div "Business Check" at bounding box center [615, 145] width 38 height 37
click at [617, 141] on button "Sort" at bounding box center [624, 146] width 19 height 19
click at [17, 20] on button "button" at bounding box center [29, 21] width 27 height 27
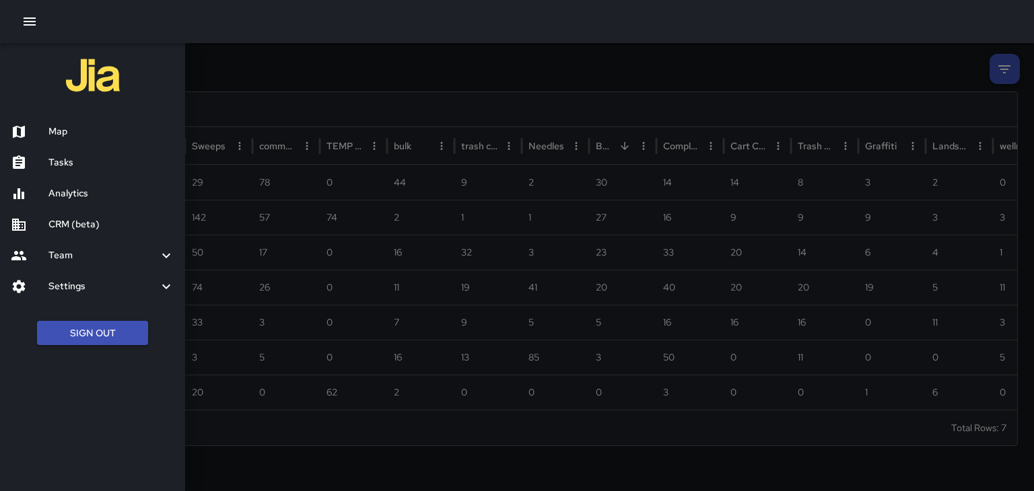
click at [51, 131] on h6 "Map" at bounding box center [111, 132] width 126 height 15
